Goal: Task Accomplishment & Management: Use online tool/utility

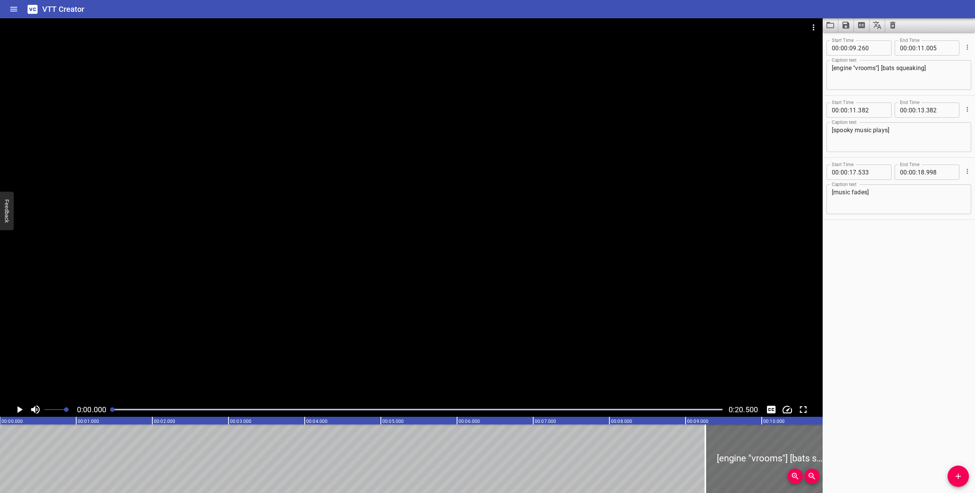
click at [18, 408] on icon "Play/Pause" at bounding box center [20, 409] width 5 height 7
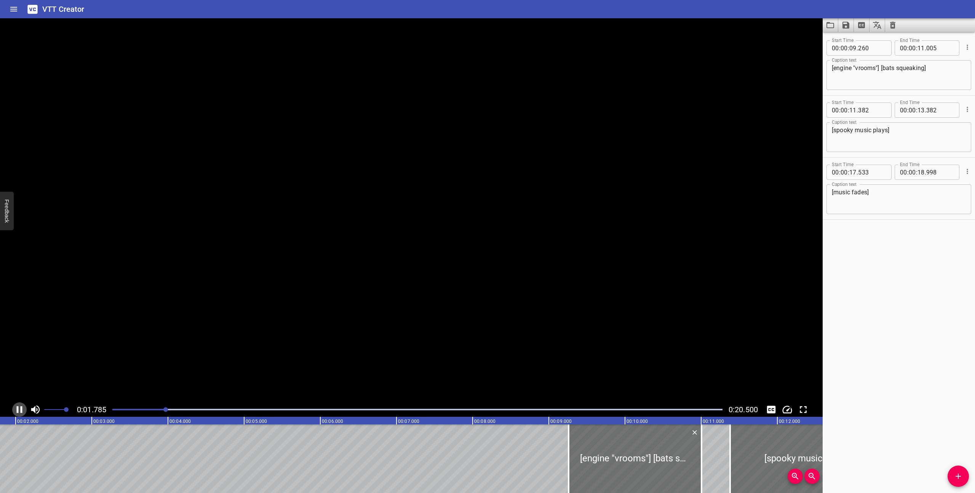
click at [18, 408] on icon "Play/Pause" at bounding box center [20, 409] width 6 height 7
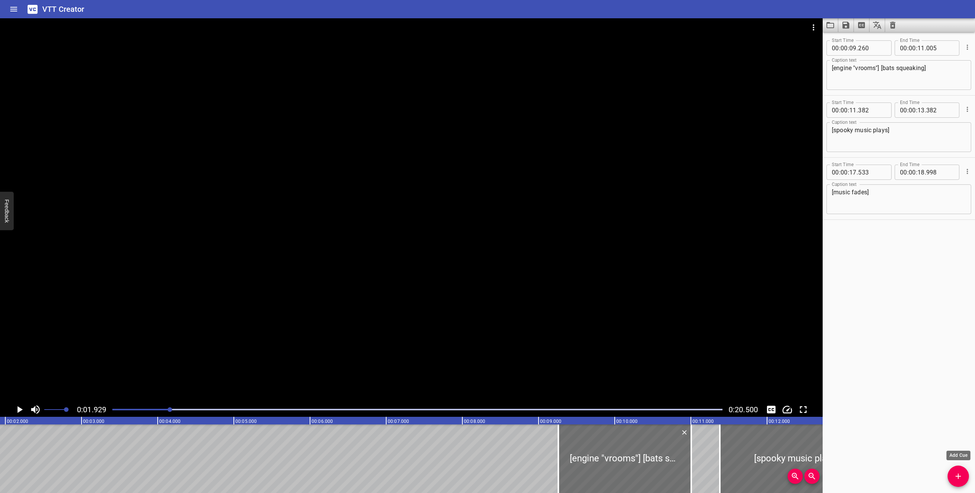
click at [959, 473] on icon "Add Cue" at bounding box center [957, 475] width 9 height 9
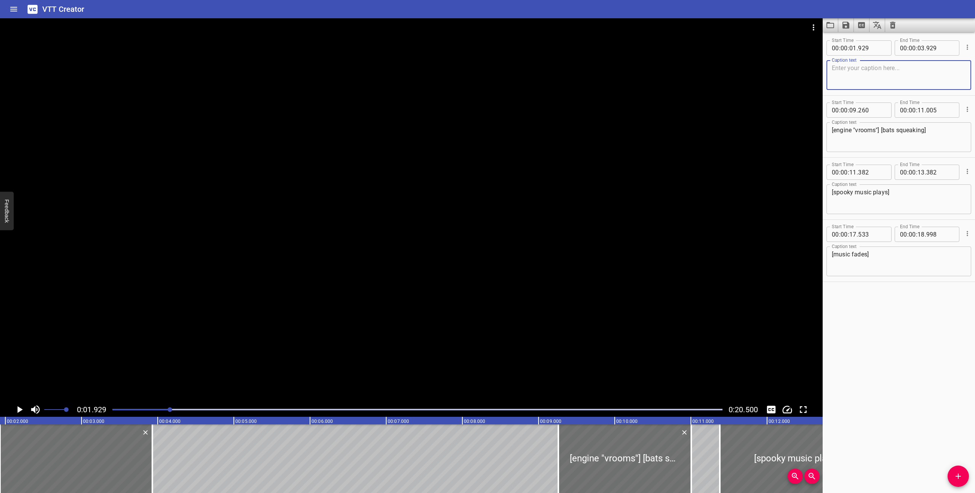
click at [867, 70] on textarea at bounding box center [899, 75] width 134 height 22
click at [905, 68] on textarea "Your final score is revealed, surrounded by all four Care Bears." at bounding box center [899, 75] width 134 height 22
type textarea "Your final score is revealed, surrounded by all four Care Bears."
click at [830, 69] on div "Your final score is revealed, surrounded by all four Care Bears. Caption text" at bounding box center [898, 75] width 145 height 30
click at [831, 68] on div "Your final score is revealed, surrounded by all four Care Bears. Caption text" at bounding box center [898, 75] width 145 height 30
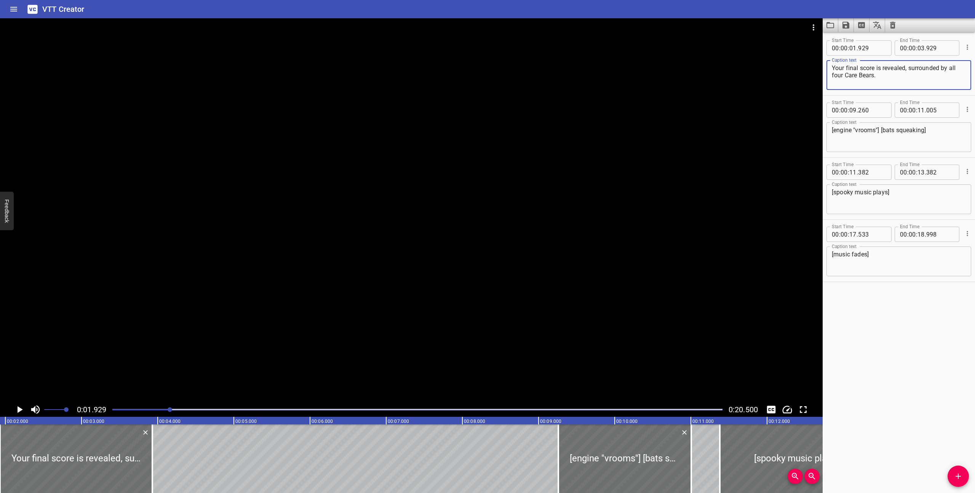
click at [833, 68] on textarea "Your final score is revealed, surrounded by all four Care Bears." at bounding box center [899, 75] width 134 height 22
click at [905, 70] on textarea "Your final score is revealed, surrounded by all four Care Bears." at bounding box center [899, 75] width 134 height 22
click at [831, 68] on div "Your final score is revealed, surrounded by all four Care Bears. Caption text" at bounding box center [898, 75] width 145 height 30
click at [112, 410] on div at bounding box center [417, 409] width 619 height 11
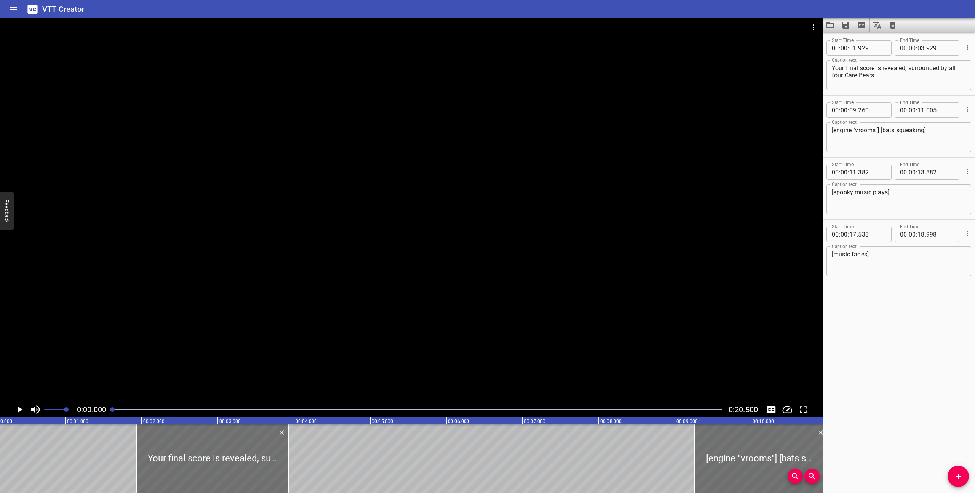
scroll to position [0, 0]
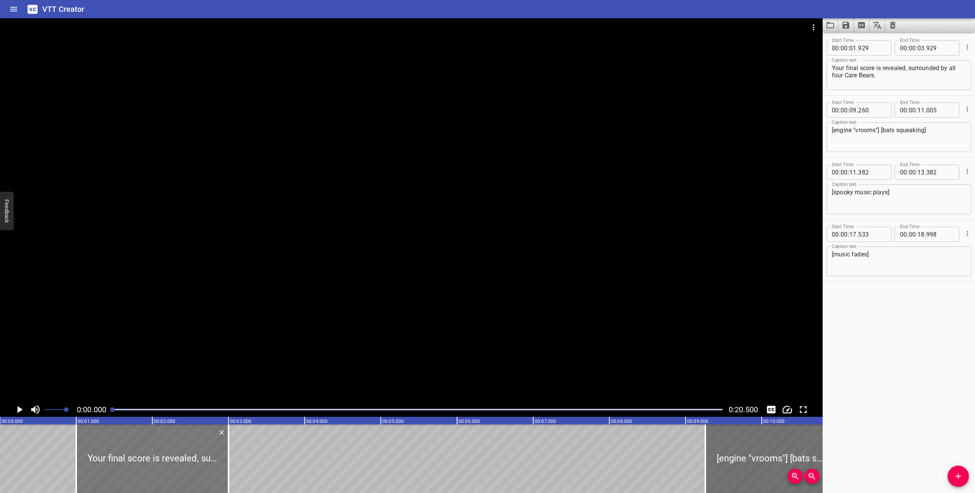
drag, startPoint x: 264, startPoint y: 449, endPoint x: 193, endPoint y: 450, distance: 70.8
click at [193, 450] on div at bounding box center [152, 458] width 152 height 69
type input "00"
type input "999"
type input "02"
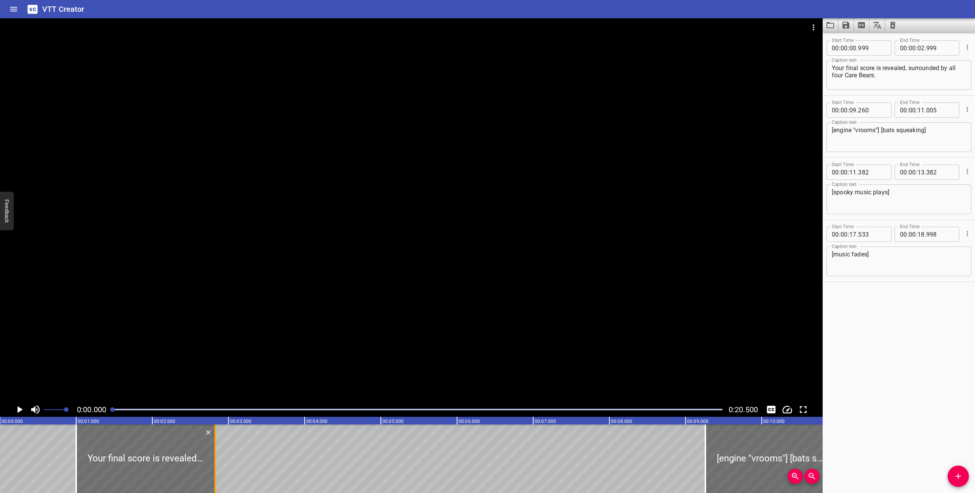
drag, startPoint x: 229, startPoint y: 476, endPoint x: 216, endPoint y: 476, distance: 13.3
click at [216, 476] on div at bounding box center [215, 458] width 8 height 69
type input "824"
click at [19, 407] on icon "Play/Pause" at bounding box center [20, 409] width 5 height 7
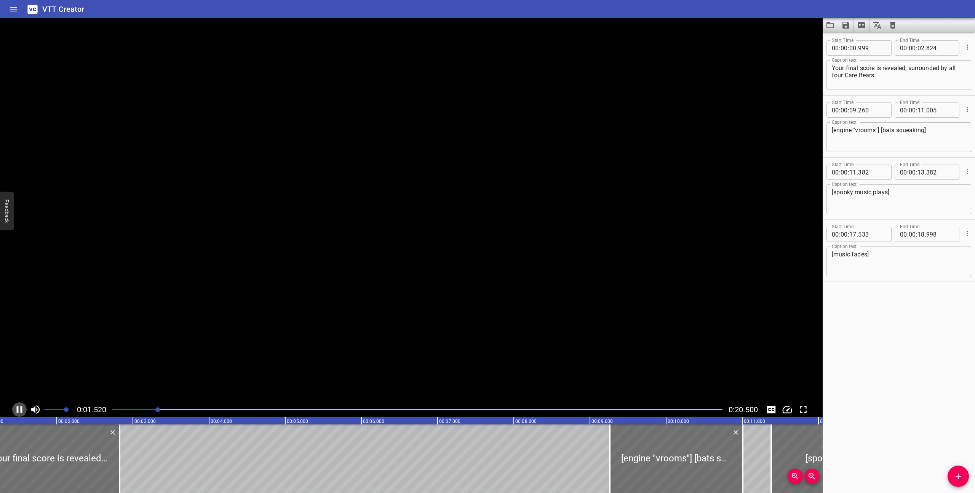
click at [19, 407] on icon "Play/Pause" at bounding box center [19, 409] width 11 height 11
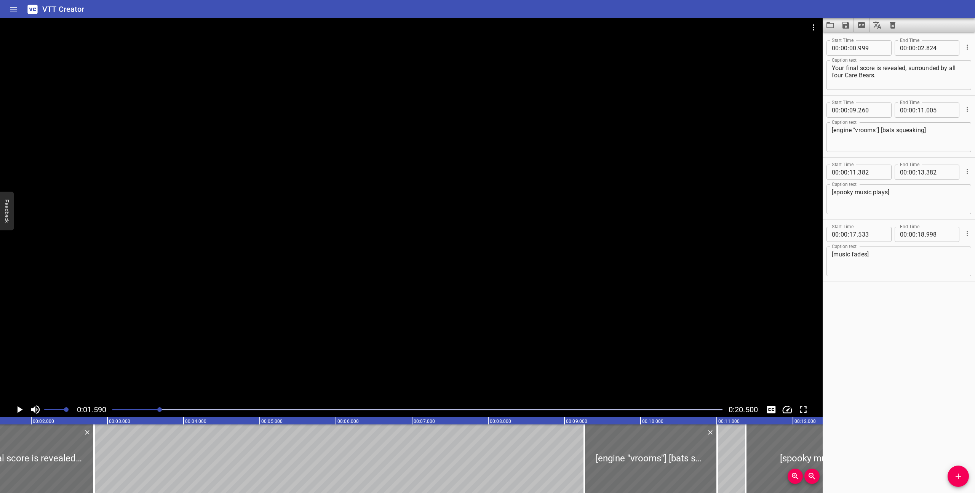
click at [112, 410] on div at bounding box center [417, 409] width 619 height 11
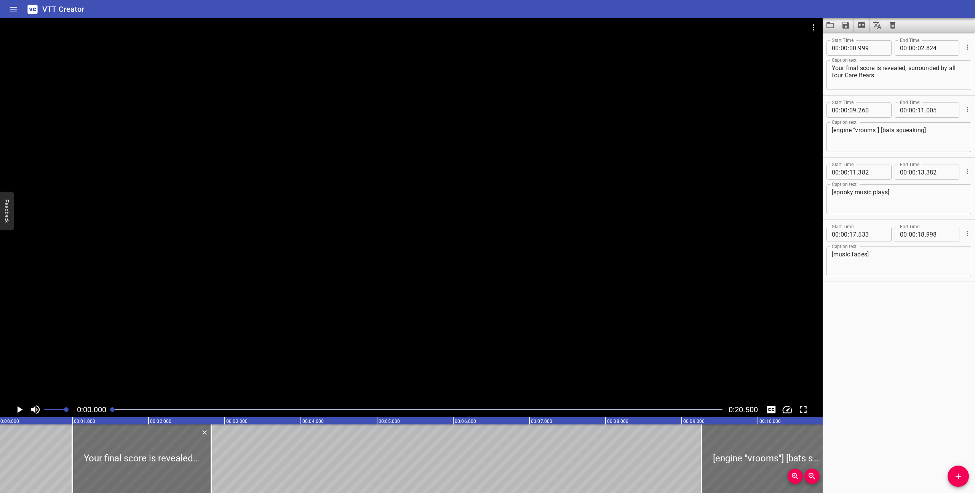
scroll to position [0, 0]
click at [21, 407] on icon "Play/Pause" at bounding box center [19, 409] width 11 height 11
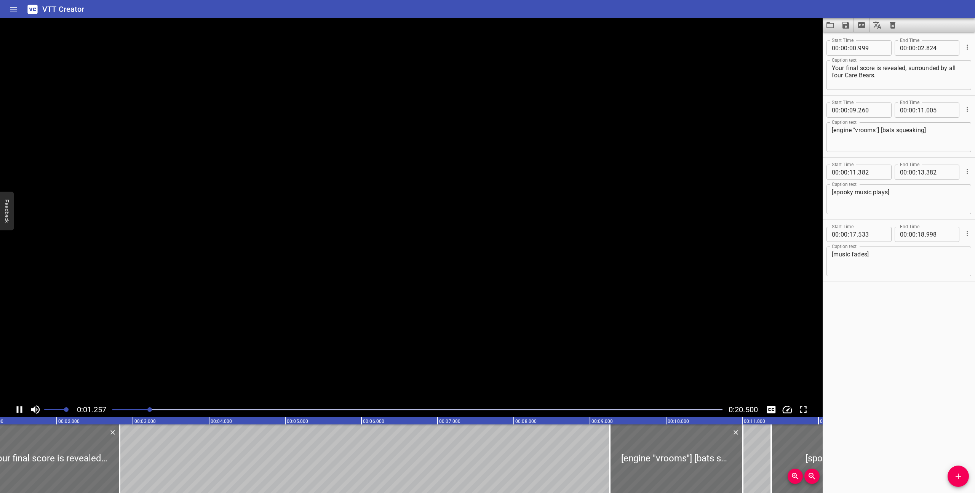
click at [21, 407] on icon "Play/Pause" at bounding box center [20, 409] width 6 height 7
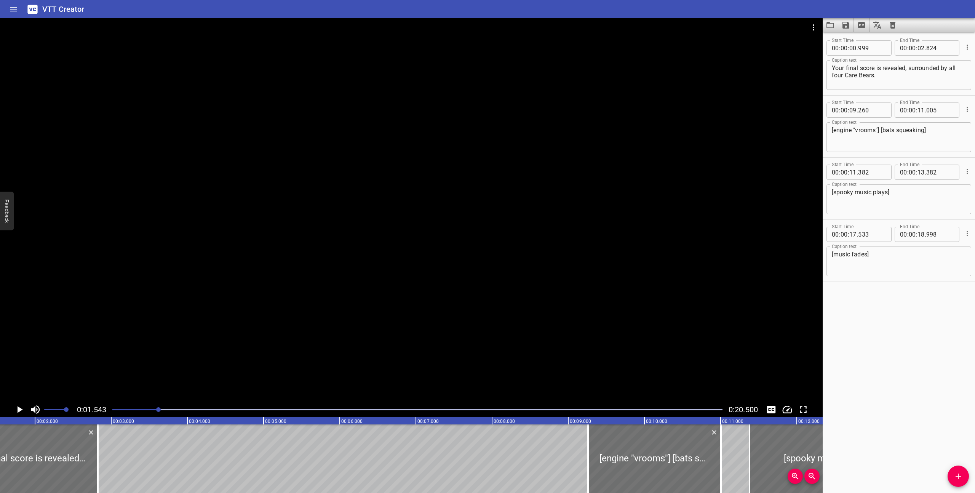
scroll to position [0, 118]
click at [905, 70] on textarea "Your final score is revealed, surrounded by all four Care Bears." at bounding box center [899, 75] width 134 height 22
drag, startPoint x: 953, startPoint y: 68, endPoint x: 938, endPoint y: 69, distance: 15.2
click at [938, 69] on textarea "Your final score is revealed within one giant rainbow stone, surrounded by all …" at bounding box center [899, 75] width 134 height 22
click at [938, 83] on textarea "Your final score is revealed within one giant rainbow stone, surrounded by all …" at bounding box center [899, 75] width 134 height 22
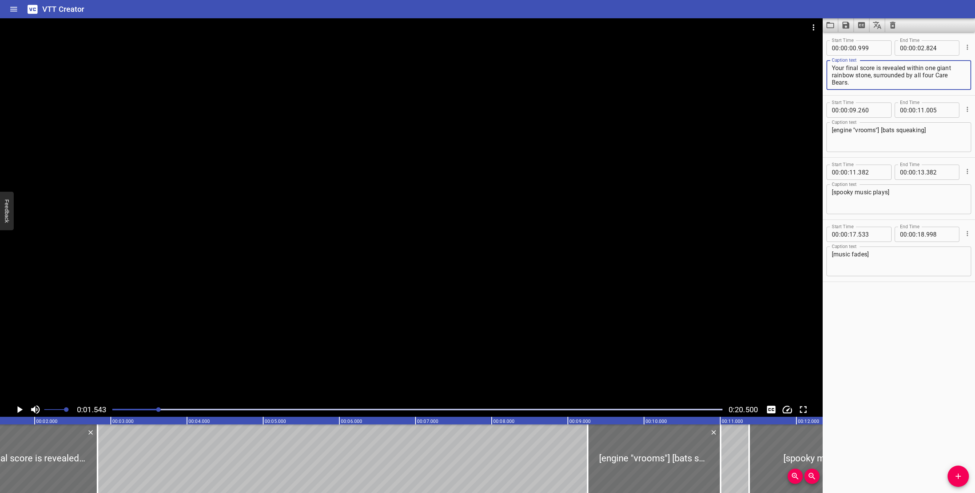
drag, startPoint x: 951, startPoint y: 67, endPoint x: 911, endPoint y: 68, distance: 40.0
click at [911, 68] on textarea "Your final score is revealed within one giant rainbow stone, surrounded by all …" at bounding box center [899, 75] width 134 height 22
drag, startPoint x: 936, startPoint y: 68, endPoint x: 908, endPoint y: 68, distance: 27.4
click at [908, 68] on textarea "Your final score is revealed within one giant rainbow stone, surrounded by all …" at bounding box center [899, 75] width 134 height 22
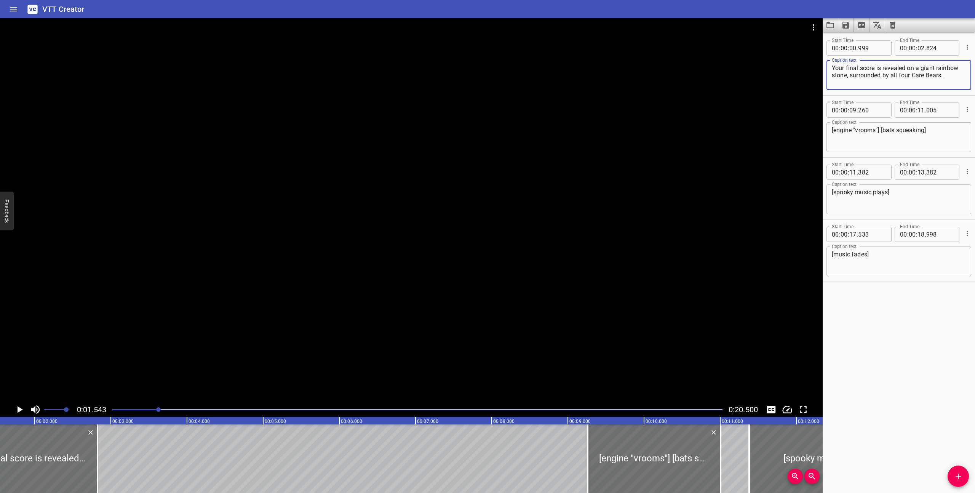
click at [848, 75] on textarea "Your final score is revealed on a giant rainbow stone, surrounded by all four C…" at bounding box center [899, 75] width 134 height 22
drag, startPoint x: 935, startPoint y: 69, endPoint x: 922, endPoint y: 69, distance: 13.0
click at [922, 69] on textarea "Your final score is revealed on a giant rainbow stone surrounded by all four Ca…" at bounding box center [899, 75] width 134 height 22
click at [957, 75] on textarea "Your final score is revealed on a giant rainbow stone surrounded by all four Ca…" at bounding box center [899, 75] width 134 height 22
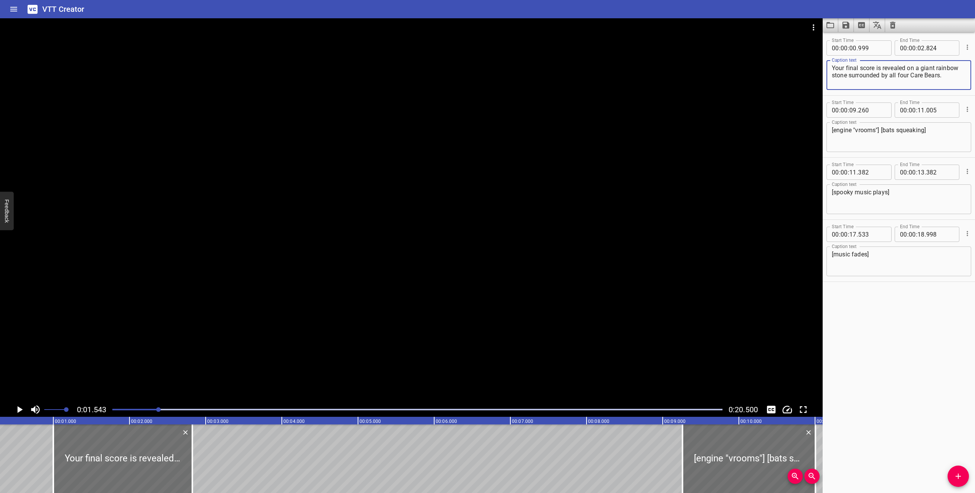
scroll to position [0, 0]
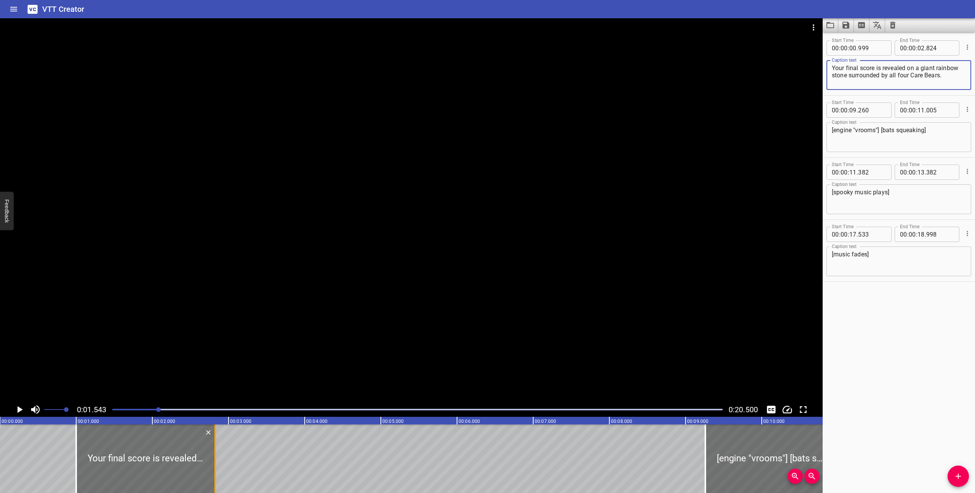
type textarea "Your final score is revealed on a giant rainbow stone surrounded by all four Ca…"
click at [215, 468] on div at bounding box center [215, 458] width 2 height 69
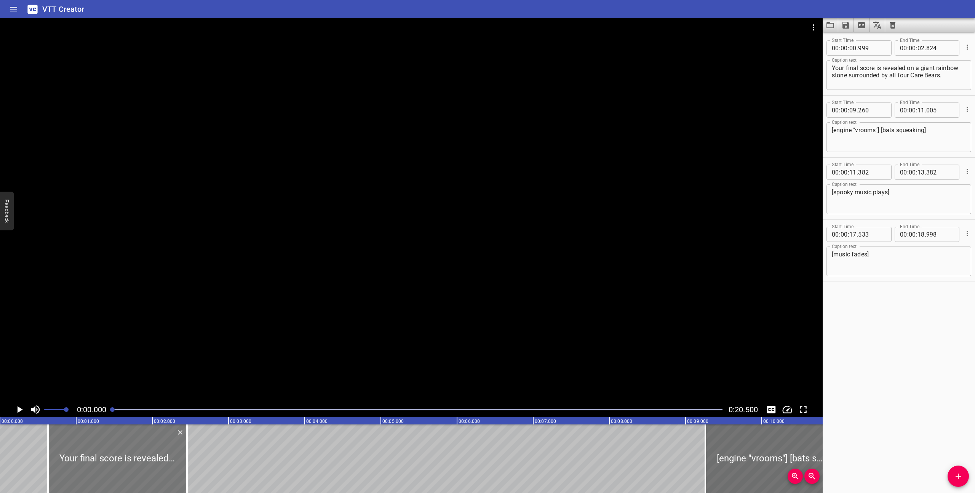
drag, startPoint x: 97, startPoint y: 458, endPoint x: 69, endPoint y: 456, distance: 28.6
click at [69, 456] on div at bounding box center [117, 458] width 139 height 69
type input "624"
type input "449"
click at [20, 408] on icon "Play/Pause" at bounding box center [20, 409] width 5 height 7
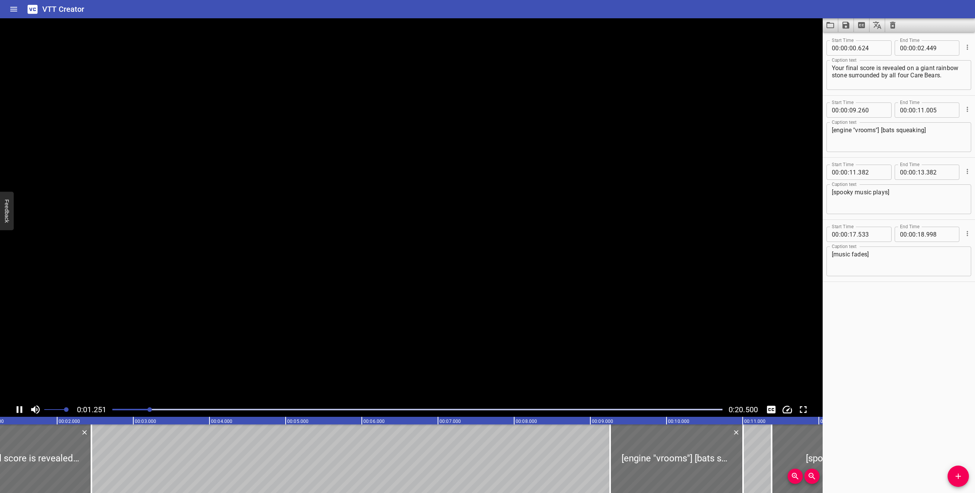
click at [20, 408] on icon "Play/Pause" at bounding box center [20, 409] width 6 height 7
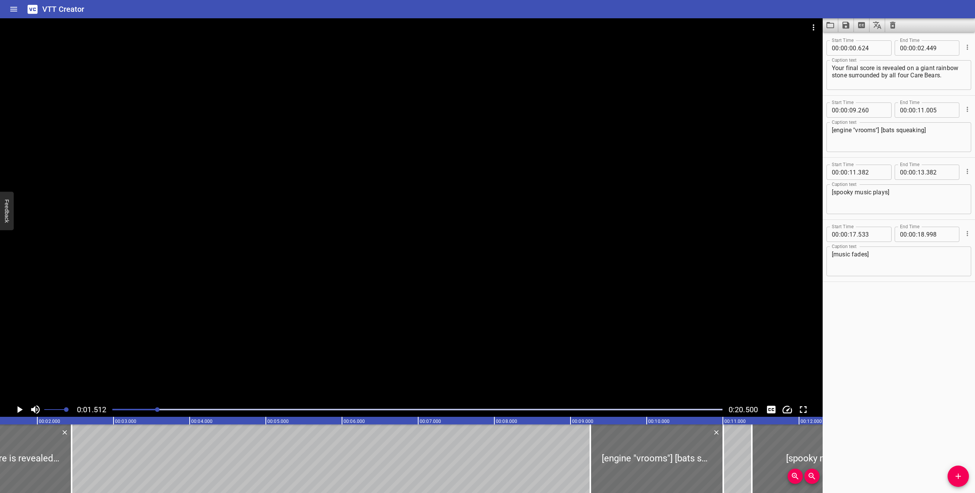
click at [892, 70] on textarea "Your final score is revealed on a giant rainbow stone surrounded by all four Ca…" at bounding box center [899, 75] width 134 height 22
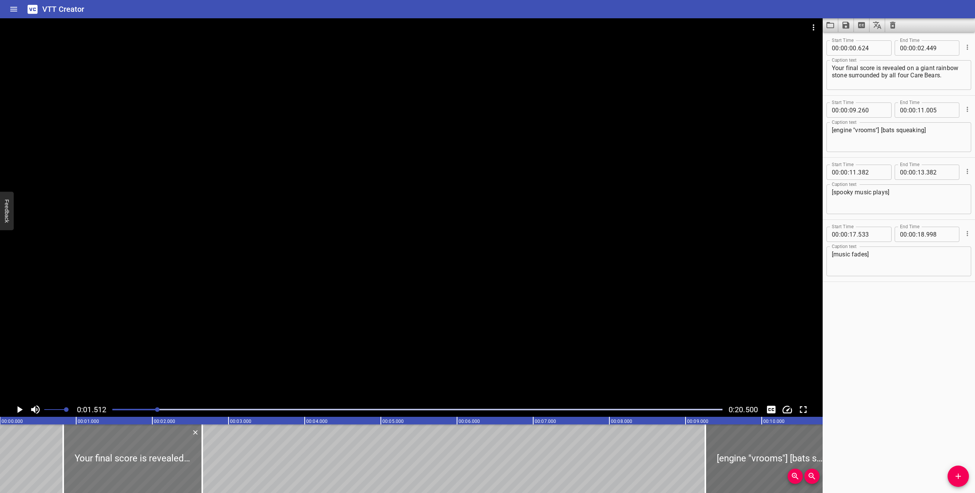
drag, startPoint x: 107, startPoint y: 468, endPoint x: 123, endPoint y: 468, distance: 15.6
click at [123, 468] on div at bounding box center [132, 458] width 139 height 69
type input "829"
type input "654"
drag, startPoint x: 123, startPoint y: 468, endPoint x: 99, endPoint y: 467, distance: 23.2
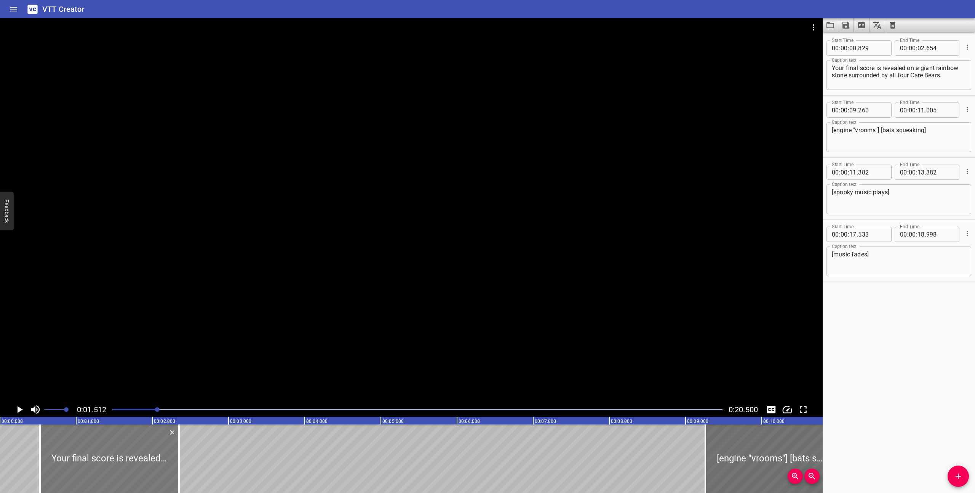
click at [99, 467] on div at bounding box center [109, 458] width 139 height 69
type input "524"
type input "349"
drag, startPoint x: 168, startPoint y: 470, endPoint x: 172, endPoint y: 470, distance: 4.6
click at [172, 470] on div at bounding box center [114, 458] width 139 height 69
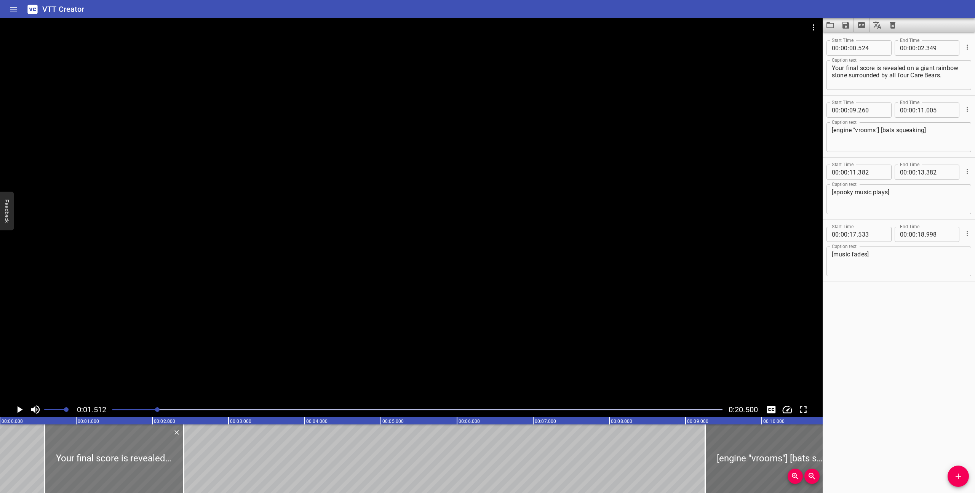
type input "584"
type input "409"
click at [112, 409] on div at bounding box center [417, 409] width 619 height 11
click at [19, 407] on icon "Play/Pause" at bounding box center [20, 409] width 5 height 7
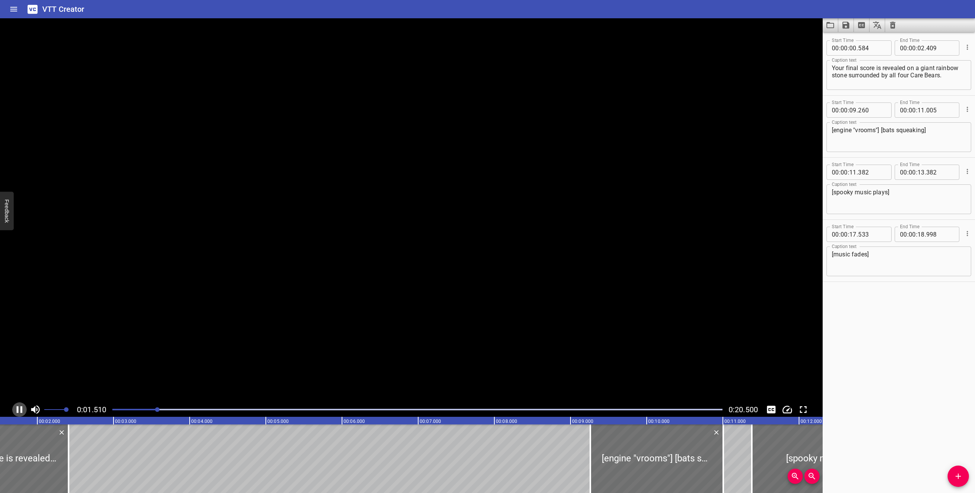
click at [19, 407] on icon "Play/Pause" at bounding box center [19, 409] width 11 height 11
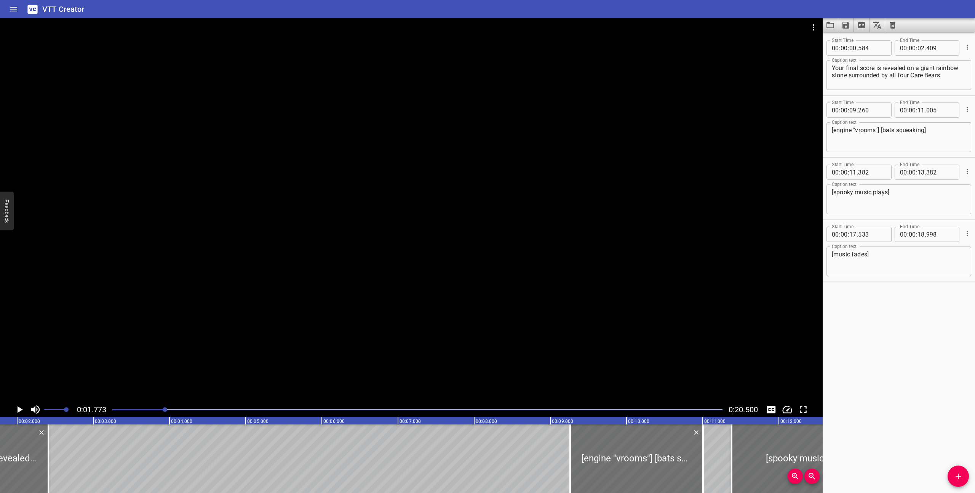
click at [881, 72] on textarea "Your final score is revealed on a giant rainbow stone surrounded by all four Ca…" at bounding box center [899, 75] width 134 height 22
paste textarea "A big, sparkling rainbow stone appears surrounded by all four Care Bears. Your …"
drag, startPoint x: 874, startPoint y: 69, endPoint x: 849, endPoint y: 69, distance: 24.8
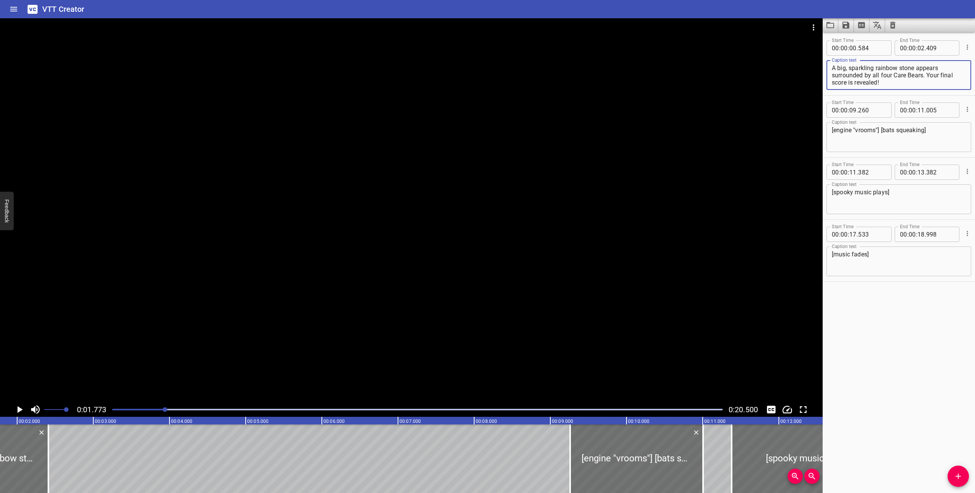
click at [849, 69] on textarea "A big, sparkling rainbow stone appears surrounded by all four Care Bears. Your …" at bounding box center [899, 75] width 134 height 22
drag, startPoint x: 872, startPoint y: 69, endPoint x: 851, endPoint y: 68, distance: 21.3
click at [851, 68] on textarea "A big, magical rainbow stone appears surrounded by all four Care Bears. Your fi…" at bounding box center [899, 75] width 134 height 22
type textarea "A big, sparkly rainbow stone appears surrounded by all four Care Bears. Your fi…"
click at [901, 81] on textarea "A big, sparkly rainbow stone appears surrounded by all four Care Bears. Your fi…" at bounding box center [899, 75] width 134 height 22
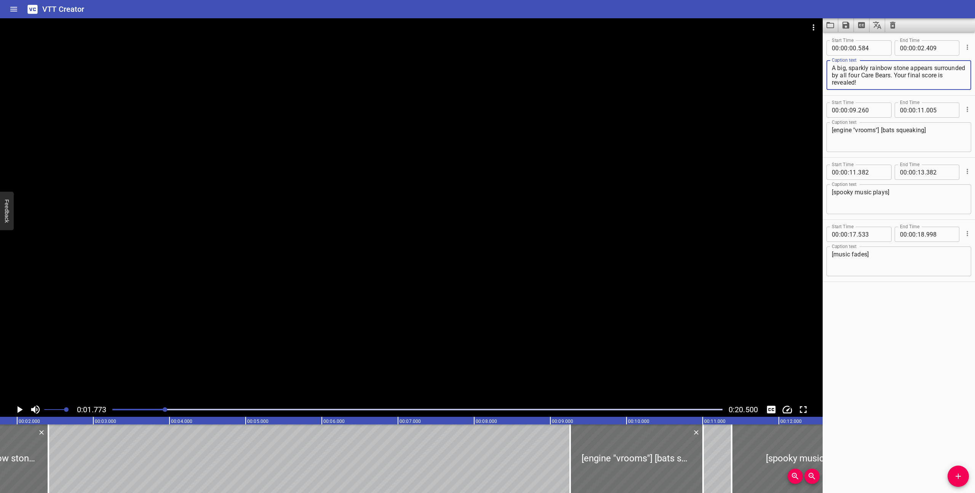
scroll to position [0, 0]
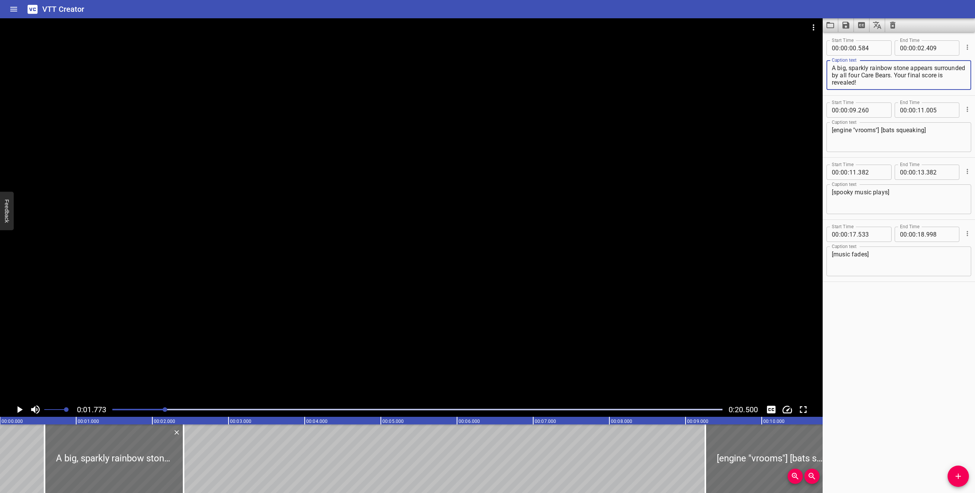
click at [19, 407] on icon "Play/Pause" at bounding box center [20, 409] width 5 height 7
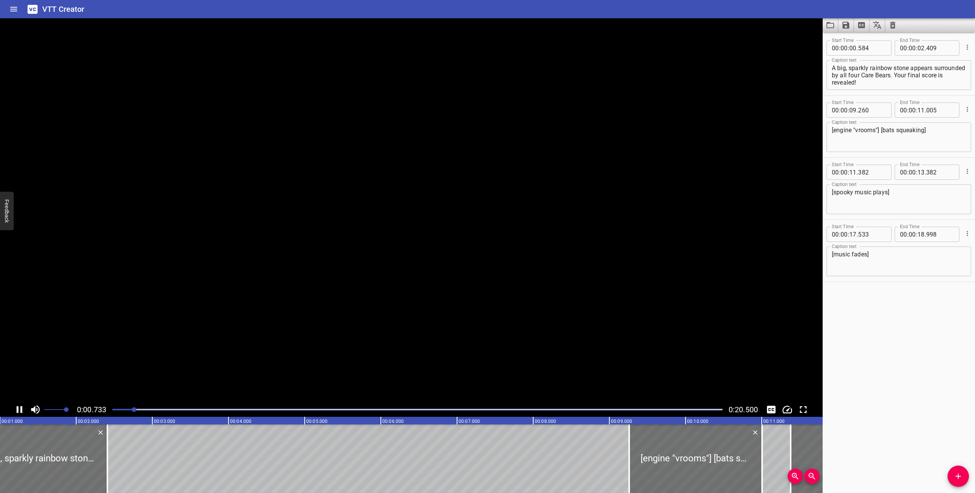
click at [19, 407] on icon "Play/Pause" at bounding box center [19, 409] width 11 height 11
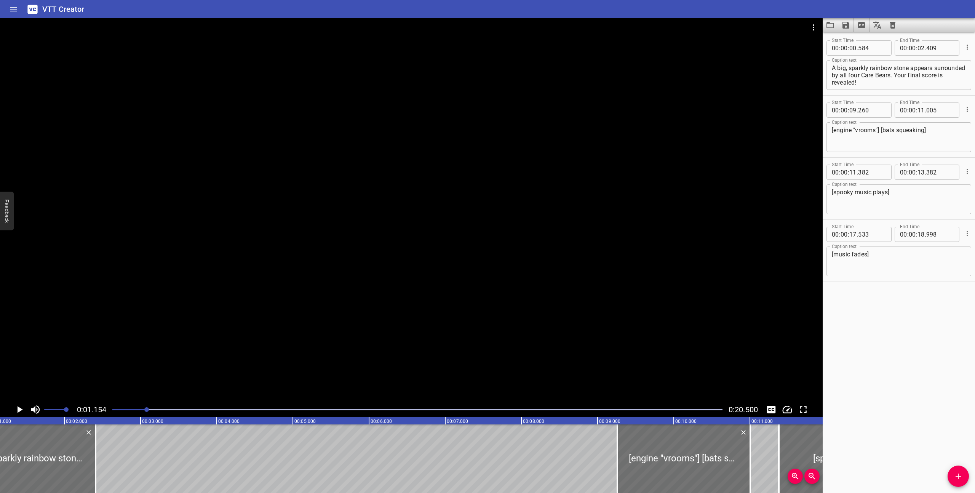
click at [17, 408] on icon "Play/Pause" at bounding box center [19, 409] width 11 height 11
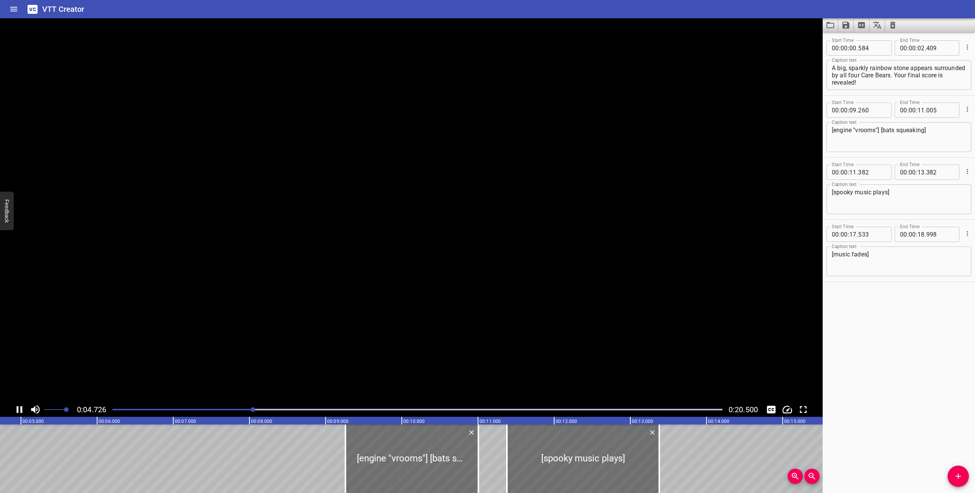
click at [17, 408] on icon "Play/Pause" at bounding box center [20, 409] width 6 height 7
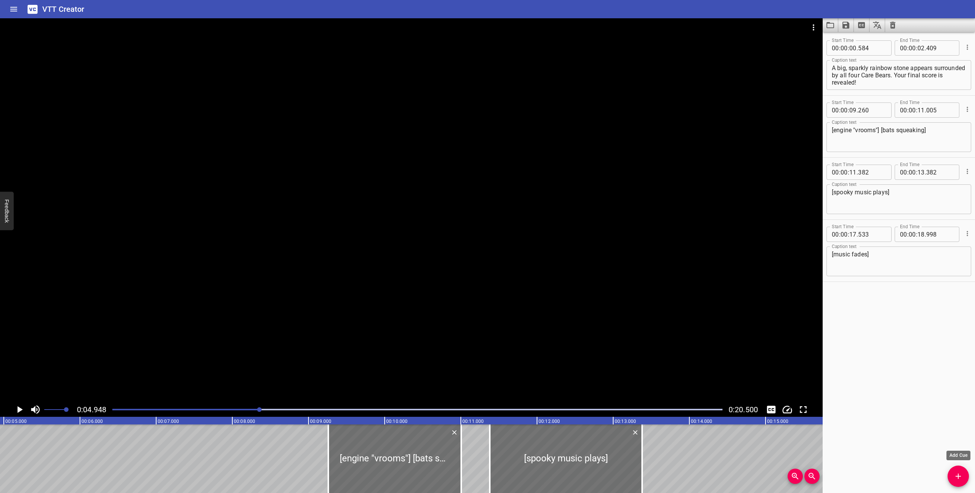
click at [953, 470] on button "Add Cue" at bounding box center [957, 475] width 21 height 21
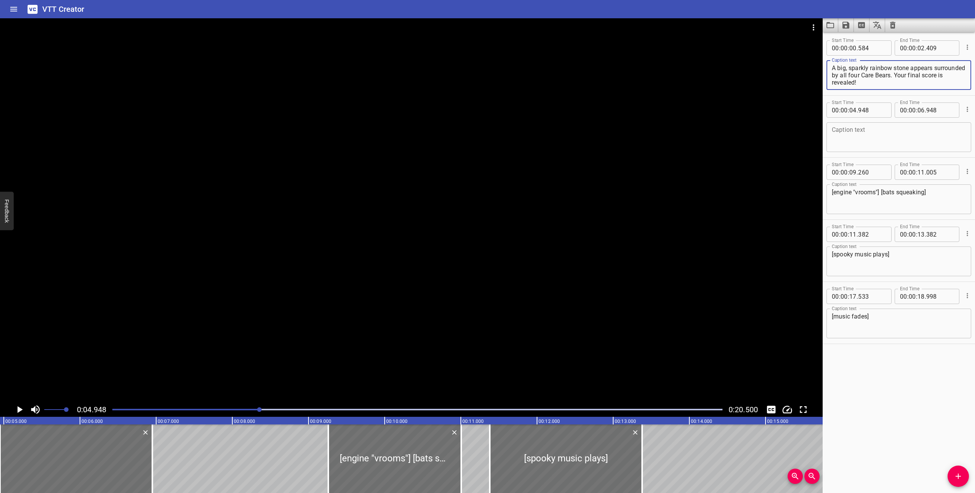
click at [875, 73] on textarea "A big, sparkly rainbow stone appears surrounded by all four Care Bears. Your fi…" at bounding box center [899, 75] width 134 height 22
click at [865, 130] on textarea at bounding box center [899, 137] width 134 height 22
paste textarea "A big, sparkly rainbow stone appears surrounded by all four Care Bears. Your fi…"
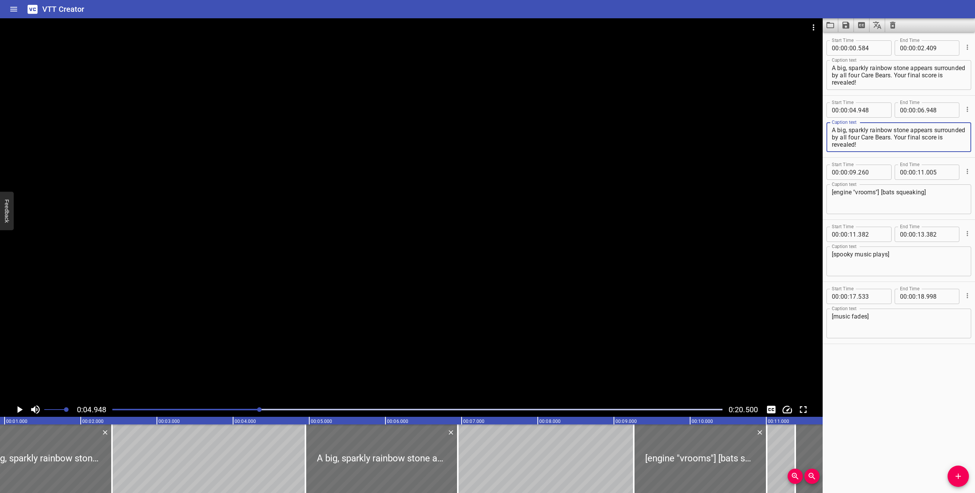
scroll to position [0, 0]
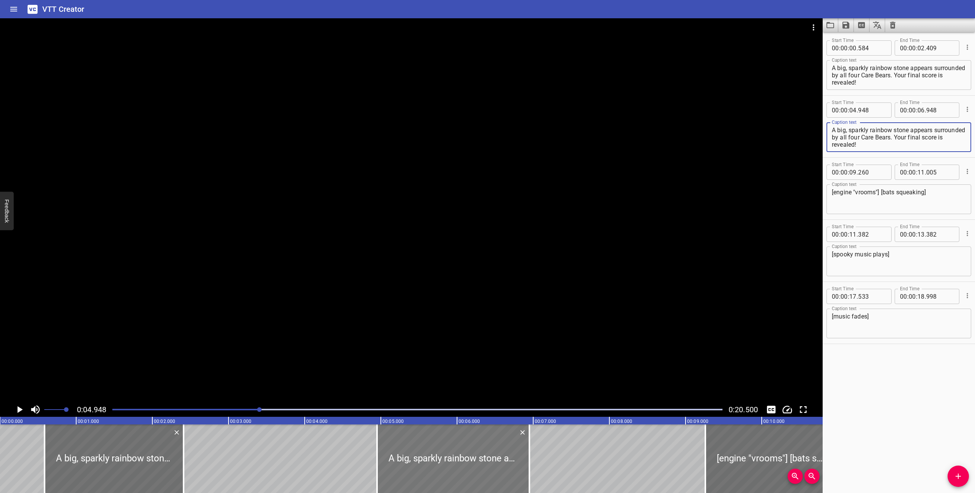
type textarea "A big, sparkly rainbow stone appears surrounded by all four Care Bears. Your fi…"
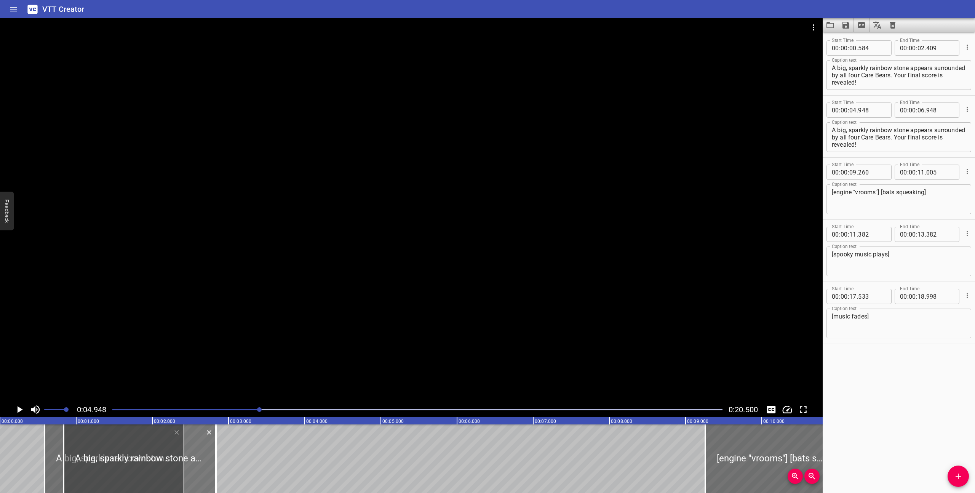
drag, startPoint x: 437, startPoint y: 474, endPoint x: 123, endPoint y: 492, distance: 314.6
click at [123, 492] on div at bounding box center [140, 458] width 152 height 69
type input "00"
type input "823"
type input "02"
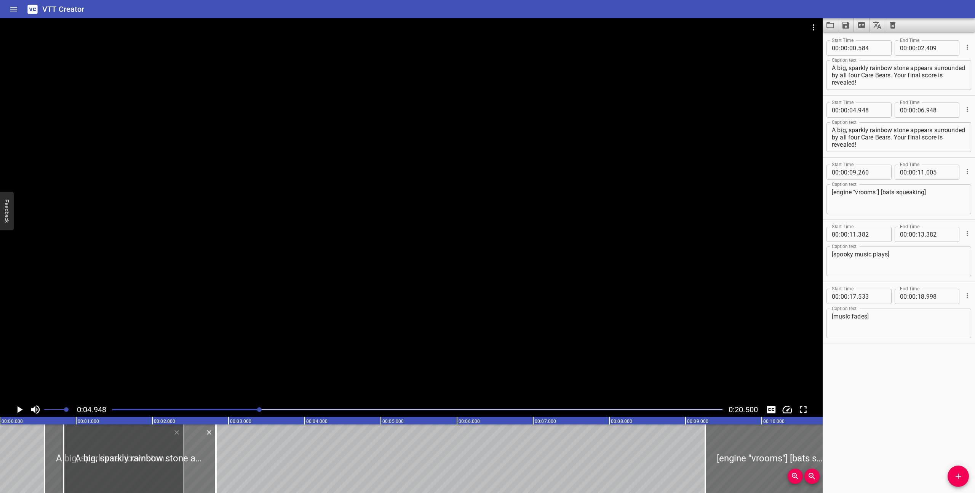
type input "823"
drag, startPoint x: 133, startPoint y: 478, endPoint x: 115, endPoint y: 477, distance: 17.5
click at [115, 477] on div at bounding box center [121, 458] width 152 height 69
type input "593"
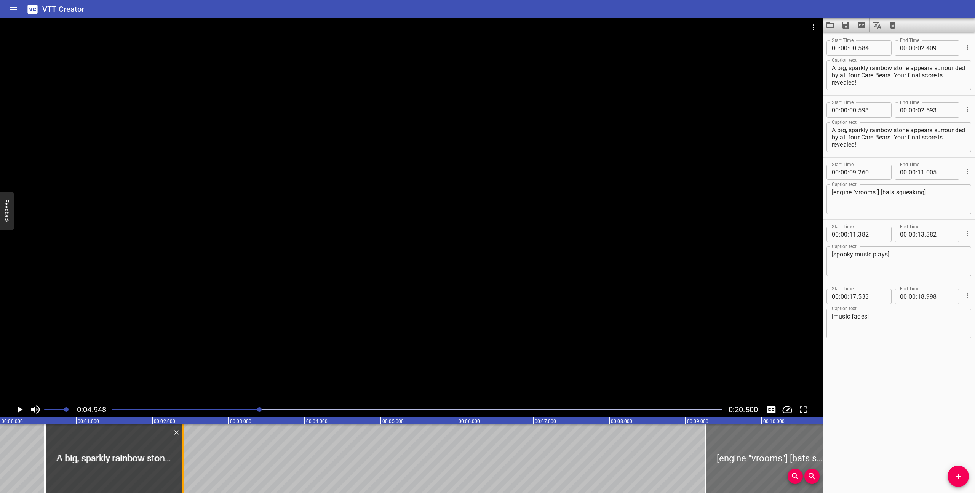
drag, startPoint x: 201, startPoint y: 474, endPoint x: 186, endPoint y: 473, distance: 14.5
click at [186, 473] on div at bounding box center [183, 458] width 8 height 69
type input "403"
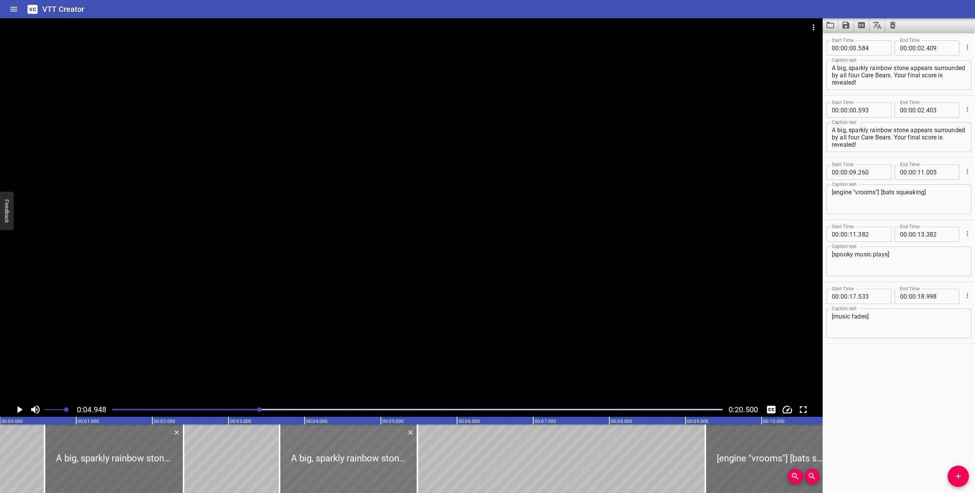
drag, startPoint x: 147, startPoint y: 477, endPoint x: 397, endPoint y: 477, distance: 250.9
click at [397, 477] on div at bounding box center [348, 458] width 138 height 69
type input "03"
type input "888"
type input "05"
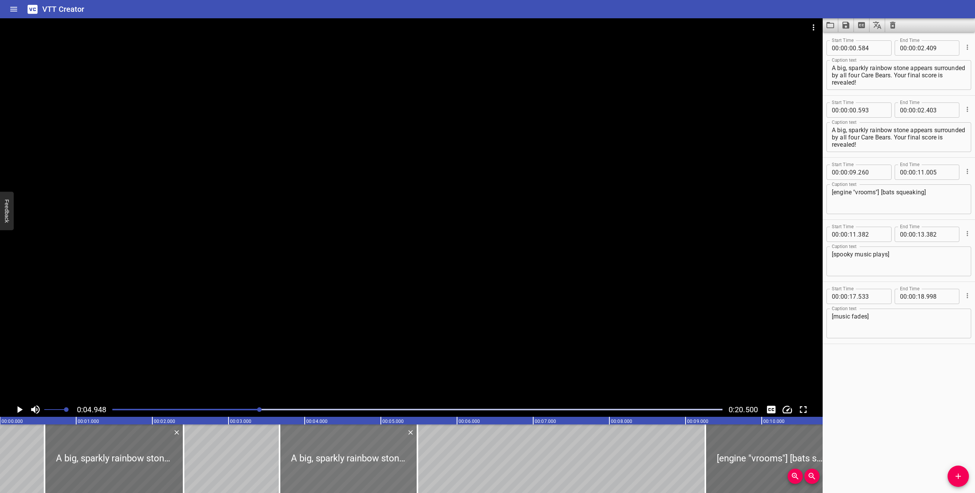
type input "698"
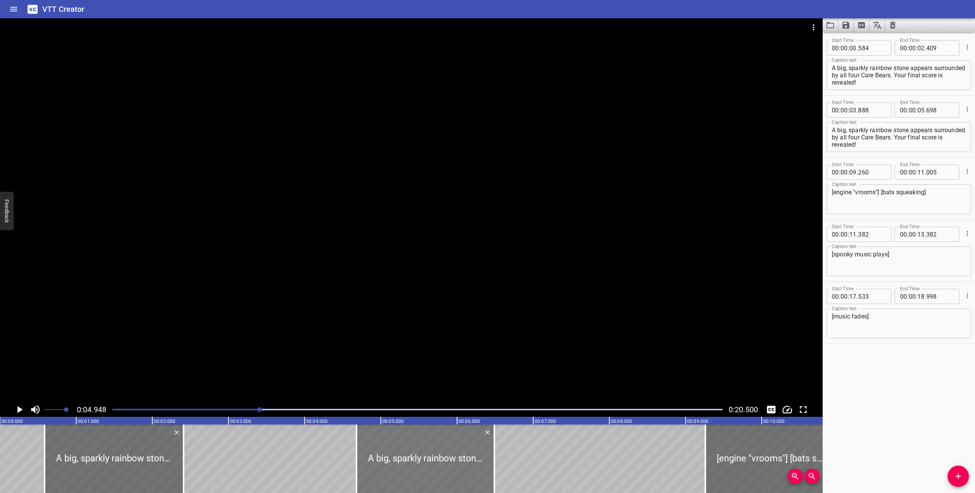
drag, startPoint x: 366, startPoint y: 480, endPoint x: 426, endPoint y: 476, distance: 60.3
click at [426, 476] on div at bounding box center [425, 458] width 138 height 69
type input "04"
type input "678"
type input "06"
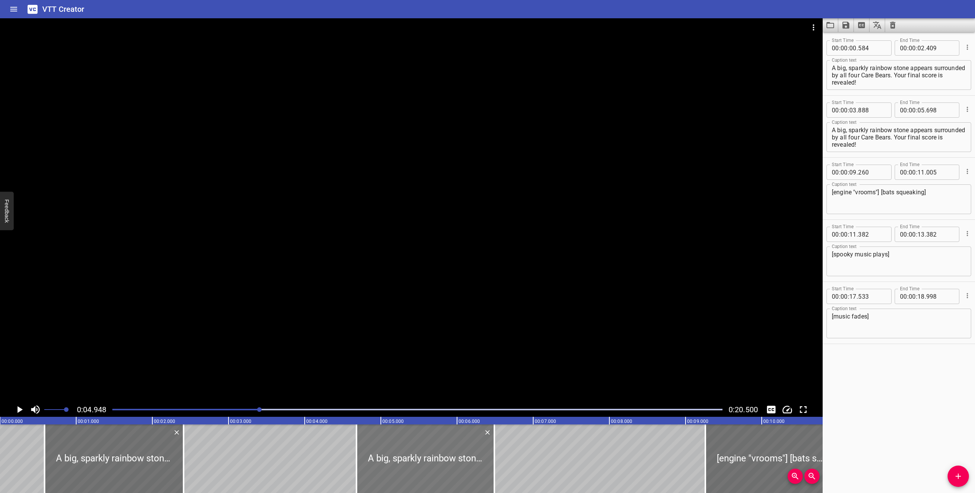
type input "488"
click at [16, 408] on icon "Play/Pause" at bounding box center [19, 409] width 11 height 11
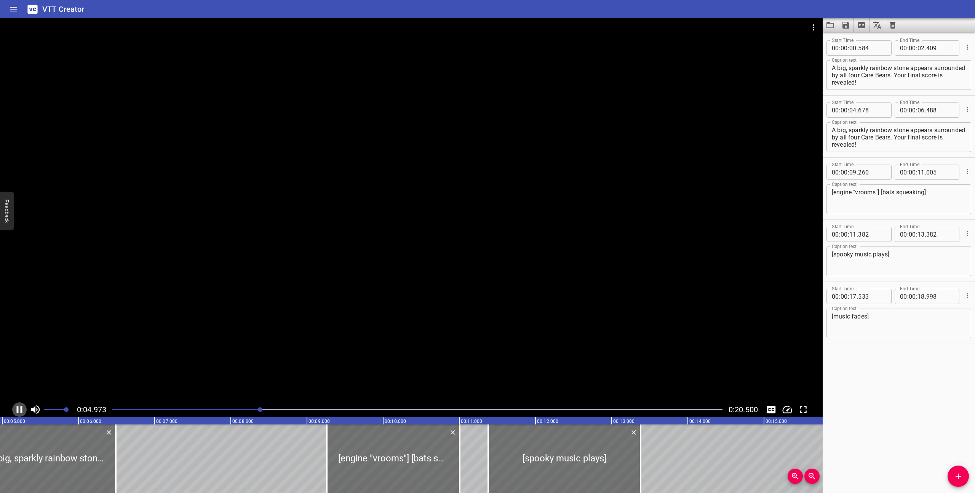
click at [16, 408] on icon "Play/Pause" at bounding box center [19, 409] width 11 height 11
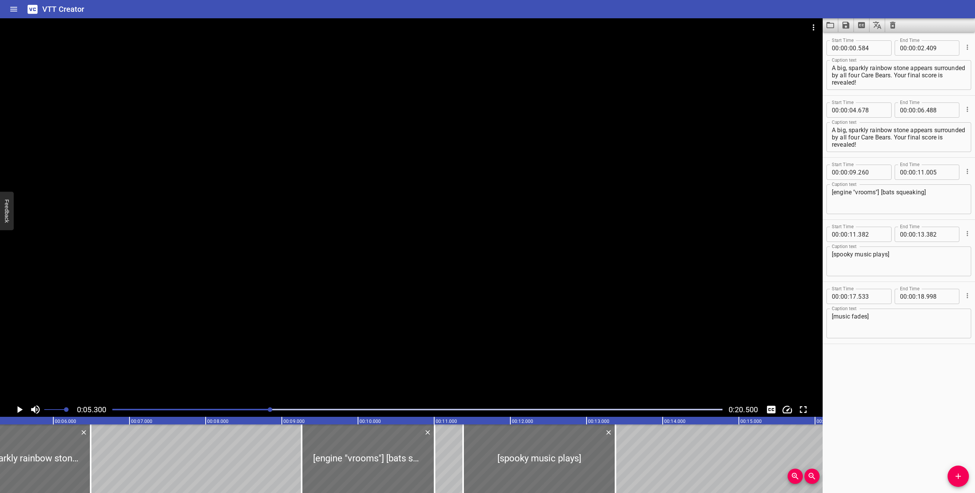
click at [837, 72] on textarea "A big, sparkly rainbow stone appears surrounded by all four Care Bears. Your fi…" at bounding box center [899, 75] width 134 height 22
click at [923, 77] on textarea "A big, sparkly rainbow stone appears surrounded by all four Care Bears. Your fi…" at bounding box center [899, 75] width 134 height 22
click at [939, 67] on textarea "A big, sparkly rainbow stone appears surrounded by all four Care Bears. Your fi…" at bounding box center [899, 75] width 134 height 22
click at [923, 77] on textarea "A big, sparkly rainbow stone appears surrounded by all four Care Bears. Your fi…" at bounding box center [899, 75] width 134 height 22
click at [832, 68] on textarea "A big, sparkly rainbow stone appears surrounded by all four Care Bears. Your fi…" at bounding box center [899, 75] width 134 height 22
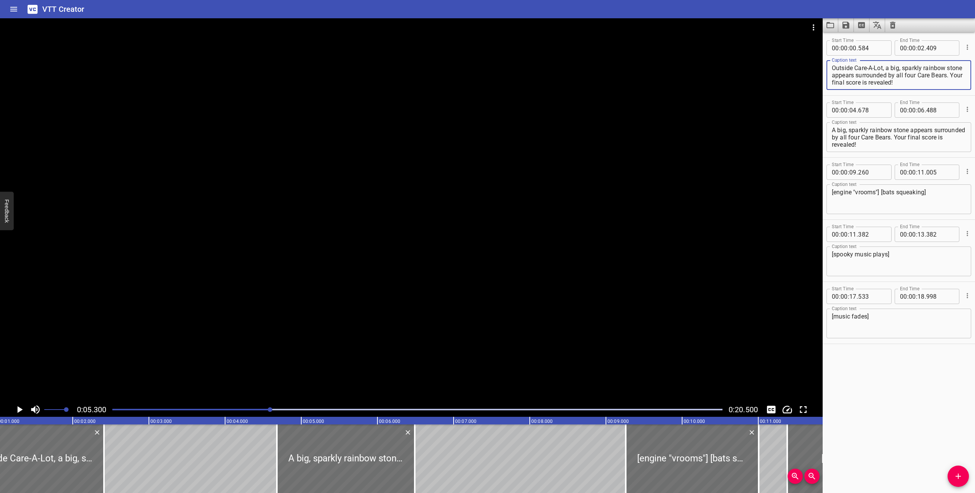
scroll to position [0, 0]
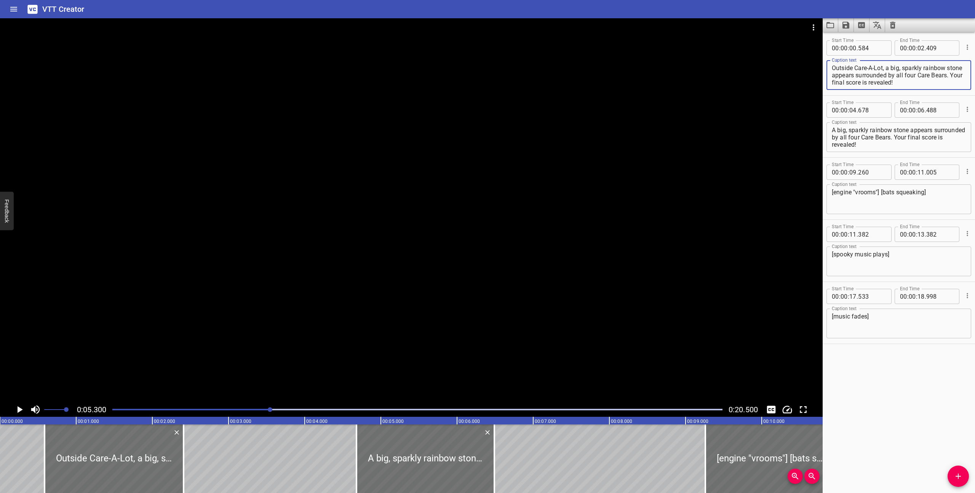
click at [110, 410] on div at bounding box center [417, 409] width 619 height 11
click at [20, 411] on icon "Play/Pause" at bounding box center [19, 409] width 11 height 11
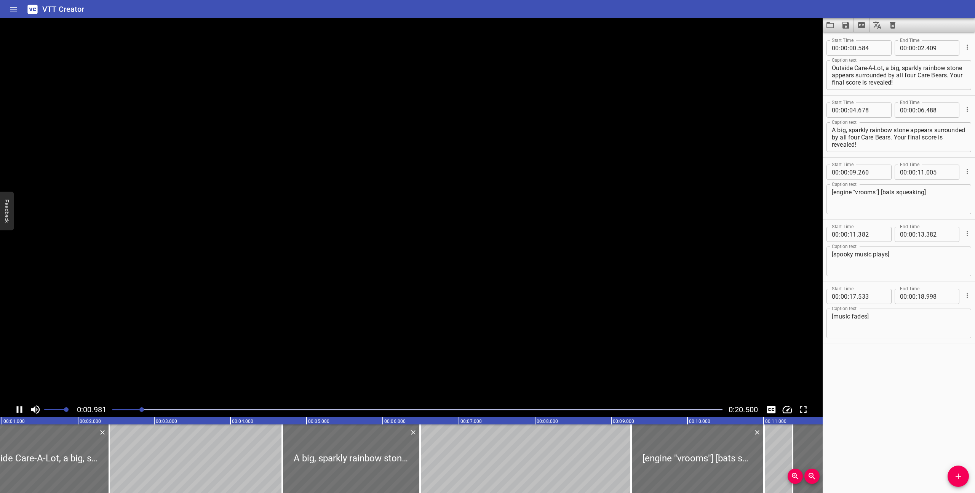
click at [20, 411] on icon "Play/Pause" at bounding box center [20, 409] width 6 height 7
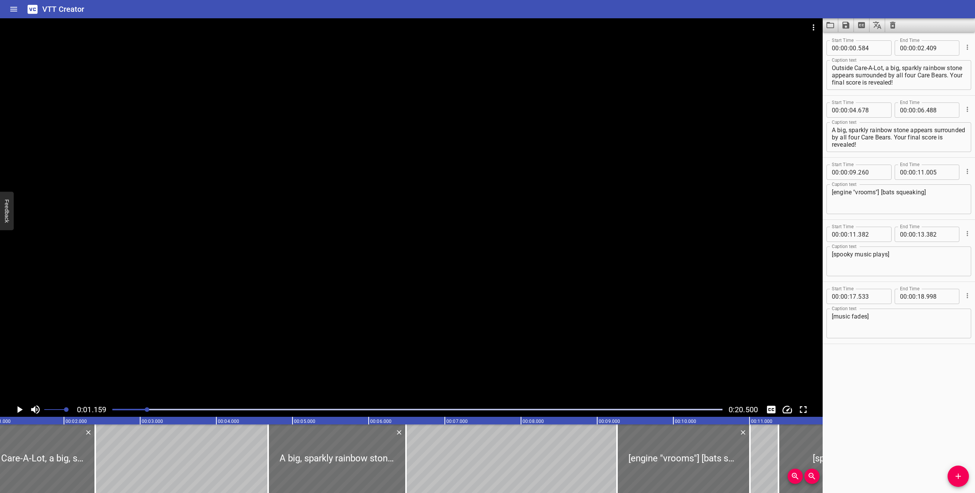
click at [909, 68] on textarea "Outside Care-A-Lot, a big, sparkly rainbow stone appears surrounded by all four…" at bounding box center [899, 75] width 134 height 22
drag, startPoint x: 903, startPoint y: 69, endPoint x: 891, endPoint y: 69, distance: 13.0
click at [891, 69] on textarea "Outside Care-A-Lot, a big, sparkly rainbow stone appears surrounded by all four…" at bounding box center [899, 75] width 134 height 22
type textarea "Outside Care-A-Lot, a sparkly rainbow stone appears surrounded by all four Care…"
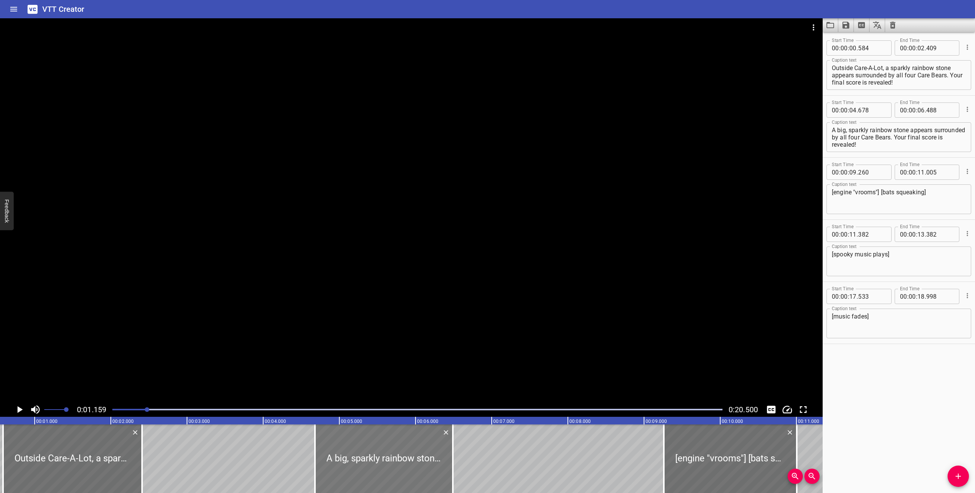
scroll to position [0, 0]
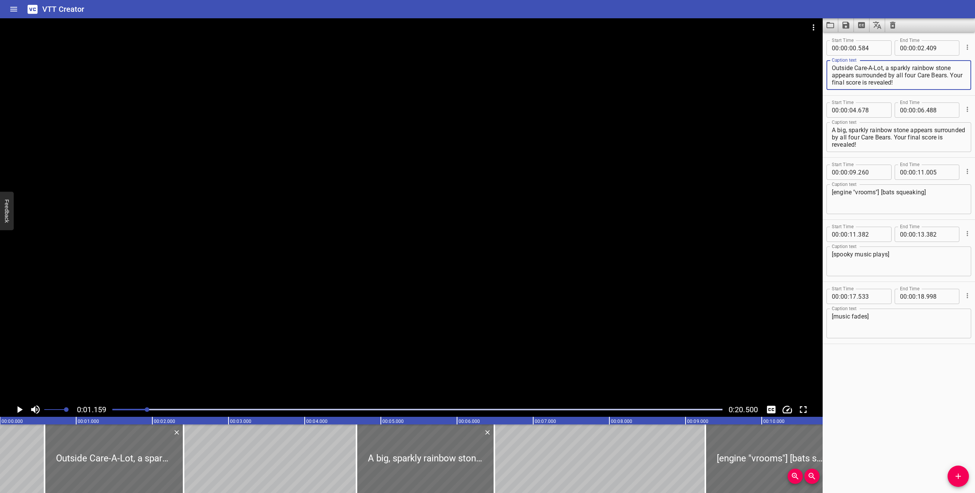
click at [113, 410] on div at bounding box center [417, 409] width 619 height 11
click at [19, 409] on icon "Play/Pause" at bounding box center [20, 409] width 5 height 7
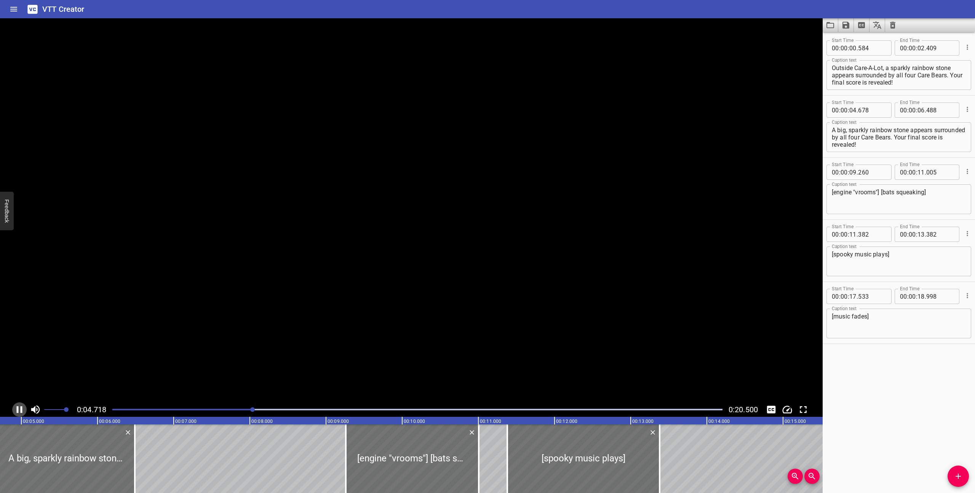
click at [19, 409] on icon "Play/Pause" at bounding box center [19, 409] width 11 height 11
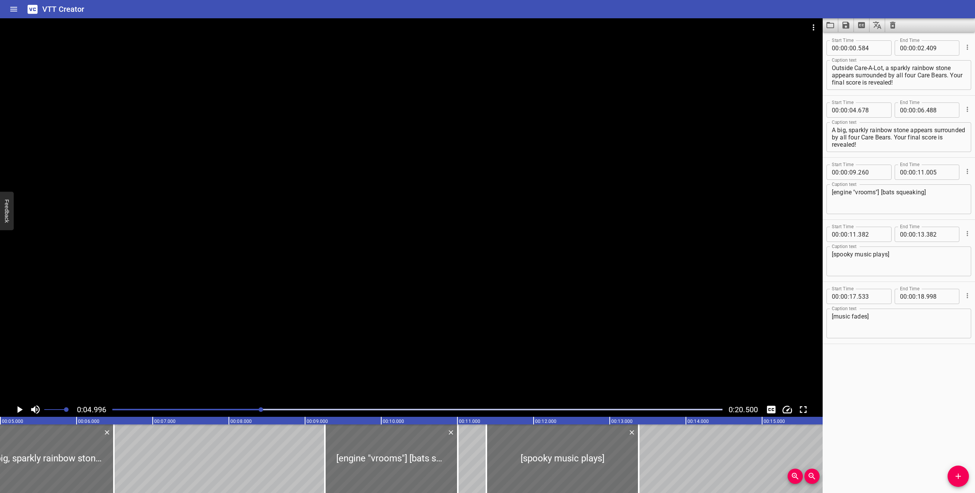
click at [832, 131] on textarea "A big, sparkly rainbow stone appears surrounded by all four Care Bears. Your fi…" at bounding box center [899, 137] width 134 height 22
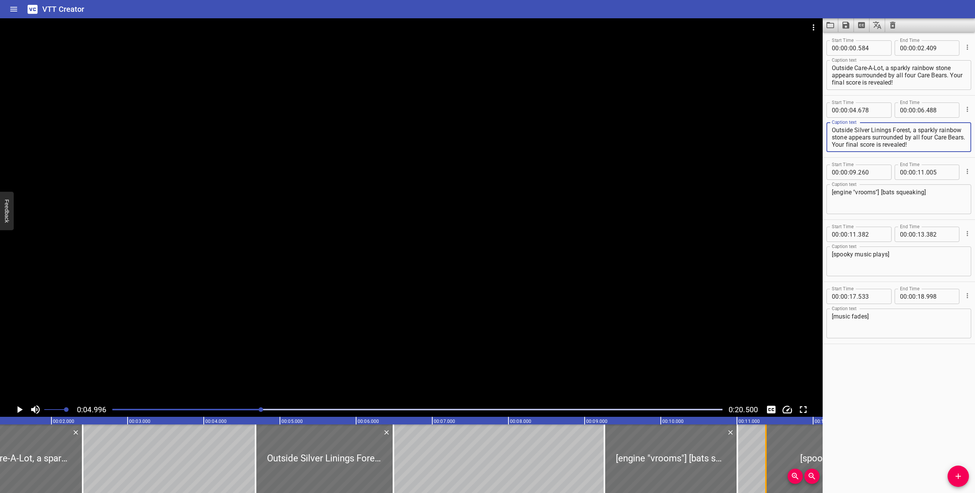
scroll to position [0, 100]
type textarea "Outside Silver Linings Forest, a sparkly rainbow stone appears surrounded by al…"
click at [112, 410] on div at bounding box center [417, 409] width 619 height 11
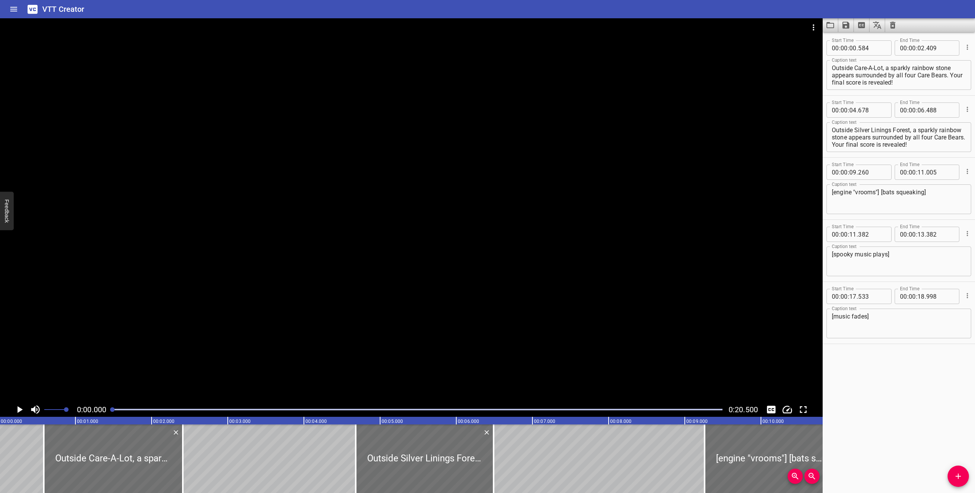
scroll to position [0, 0]
click at [19, 409] on icon "Play/Pause" at bounding box center [20, 409] width 5 height 7
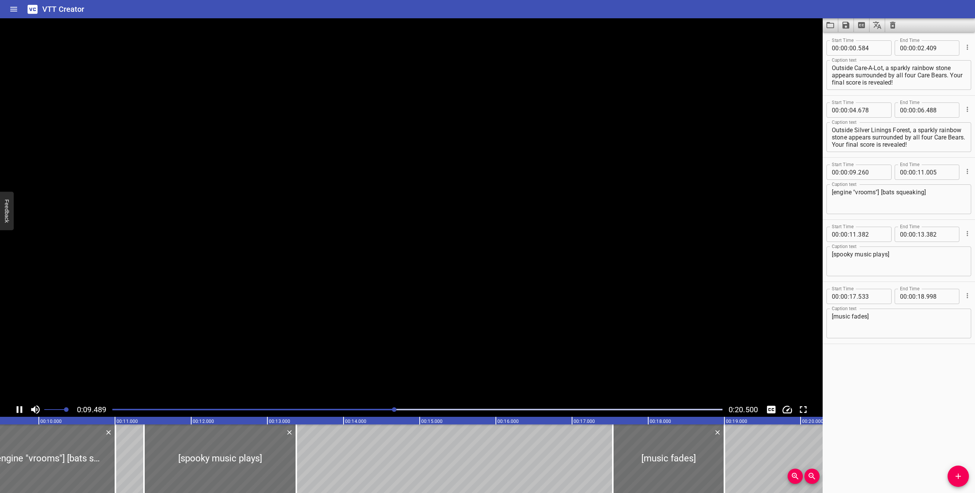
click at [19, 409] on icon "Play/Pause" at bounding box center [19, 409] width 11 height 11
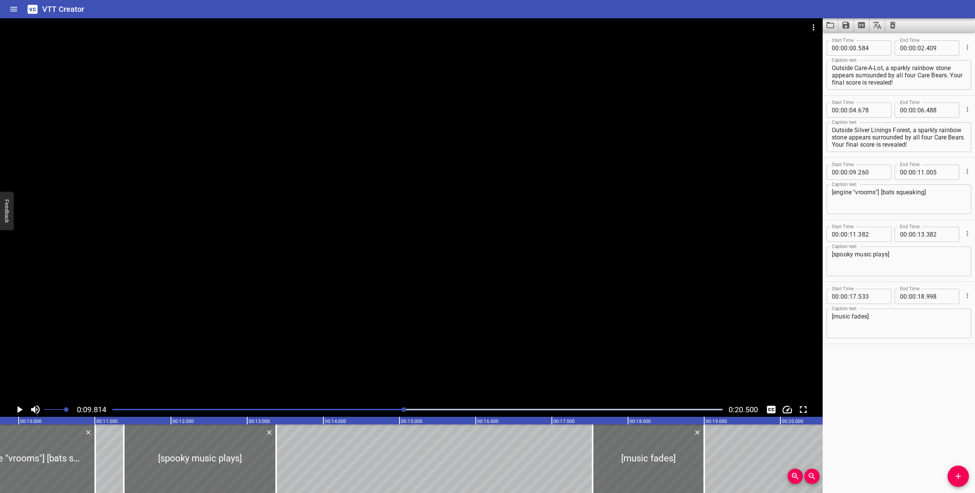
scroll to position [0, 747]
click at [969, 171] on icon "Cue Options" at bounding box center [967, 172] width 8 height 8
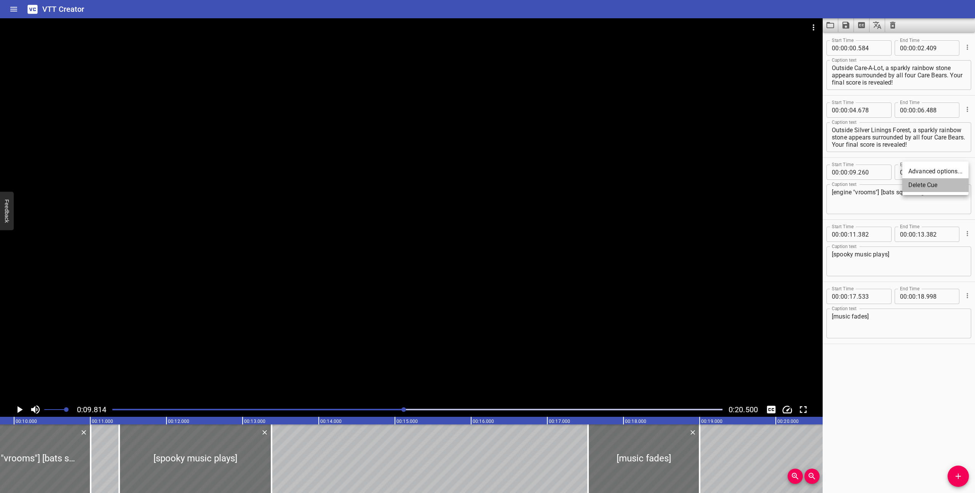
click at [939, 184] on li "Delete Cue" at bounding box center [935, 185] width 66 height 14
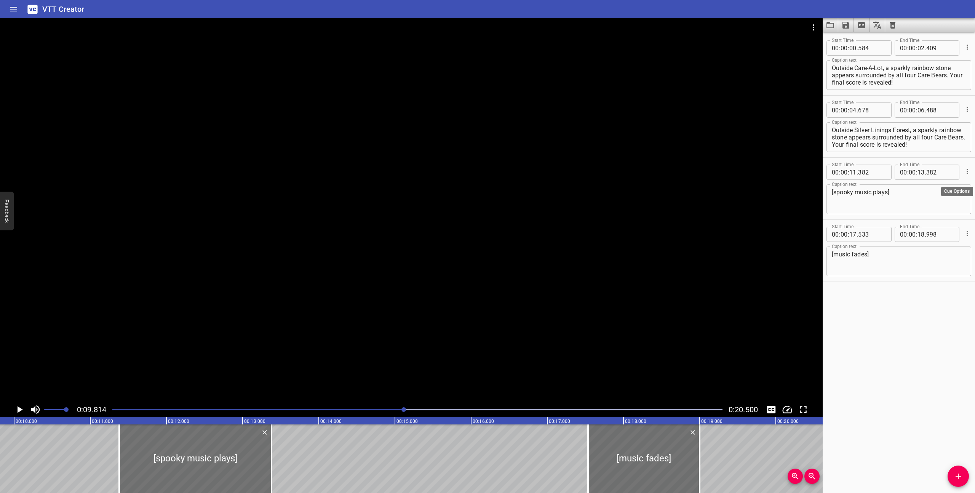
click at [968, 174] on icon "Cue Options" at bounding box center [967, 172] width 8 height 8
click at [942, 188] on li "Delete Cue" at bounding box center [935, 185] width 66 height 14
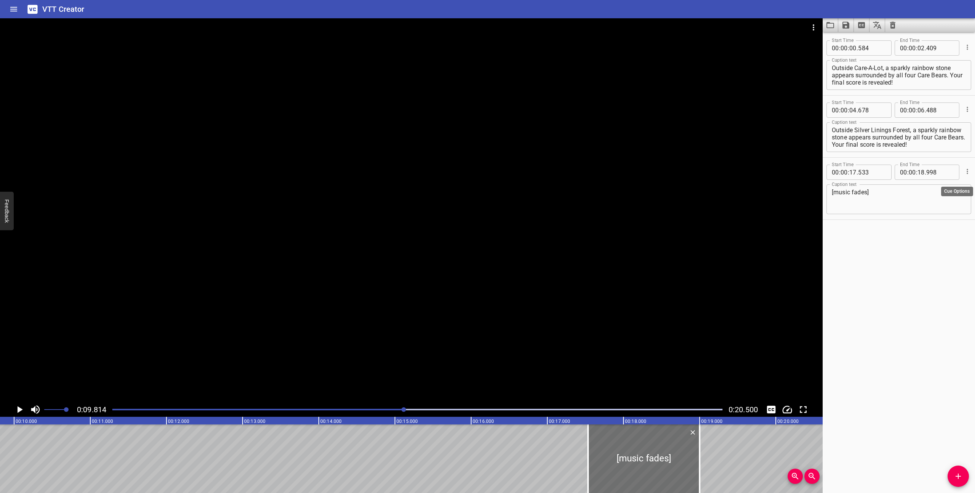
click at [970, 172] on icon "Cue Options" at bounding box center [967, 172] width 8 height 8
click at [942, 185] on li "Delete Cue" at bounding box center [935, 185] width 66 height 14
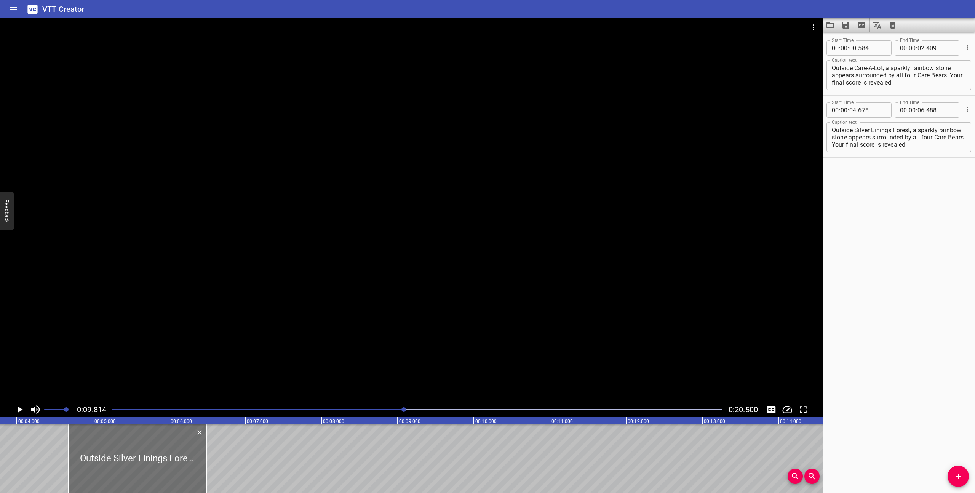
scroll to position [0, 283]
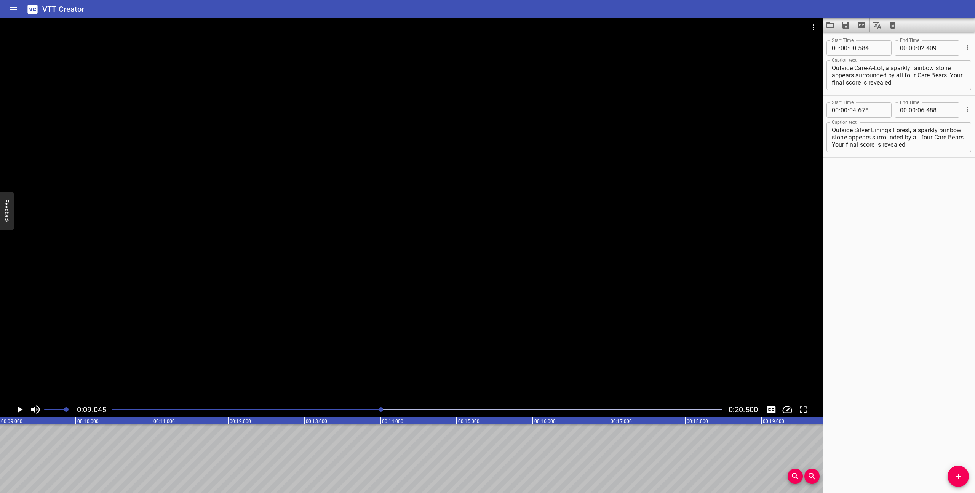
scroll to position [0, 689]
click at [951, 474] on span "Add Cue" at bounding box center [957, 475] width 21 height 9
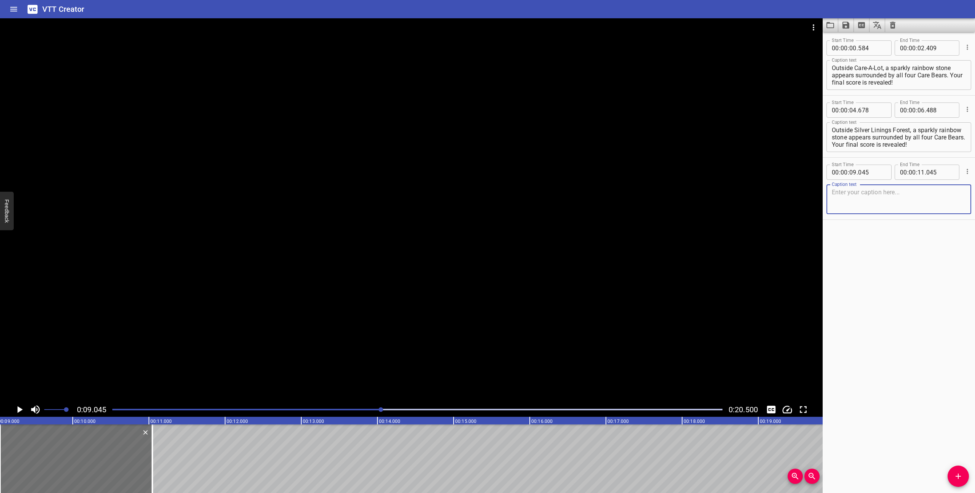
type textarea "v"
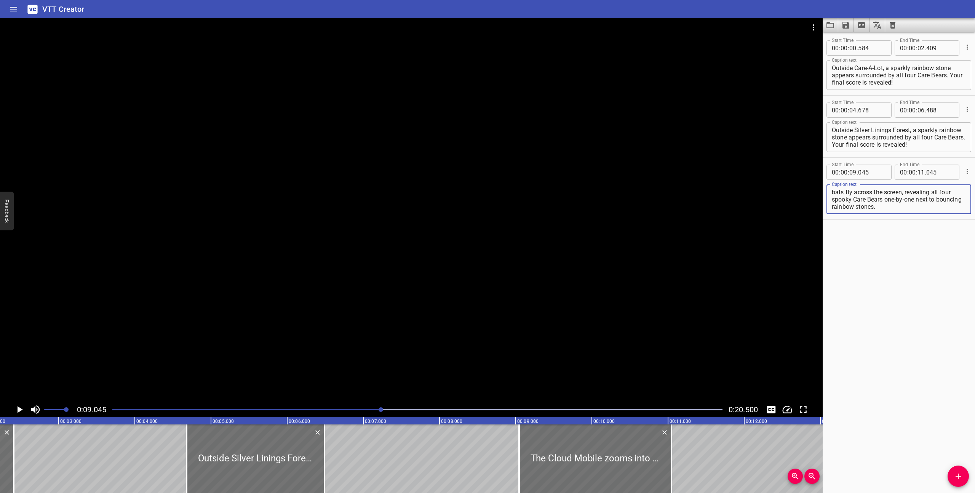
scroll to position [0, 165]
type textarea "The Cloud Mobile zooms into the distance as bats fly across the screen, reveali…"
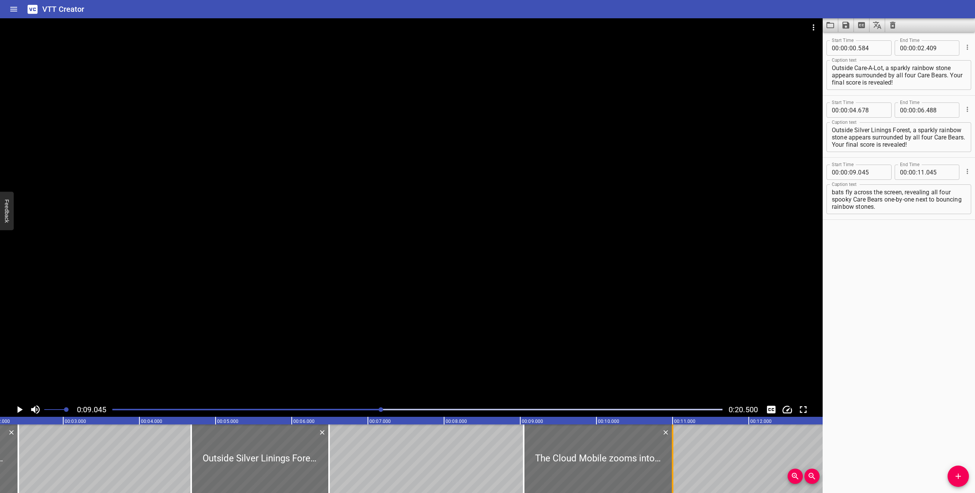
click at [672, 466] on div at bounding box center [673, 458] width 2 height 69
type input "000"
click at [331, 410] on div at bounding box center [417, 409] width 619 height 11
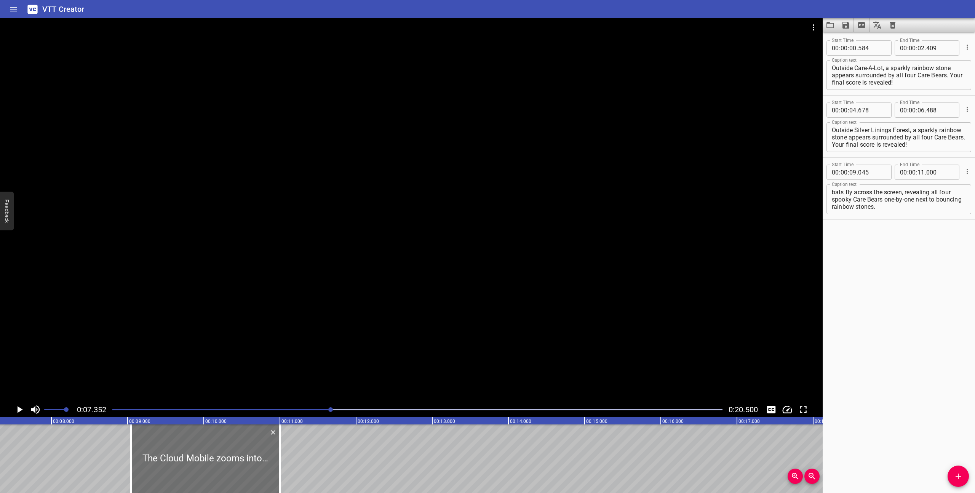
click at [276, 361] on div at bounding box center [411, 210] width 822 height 384
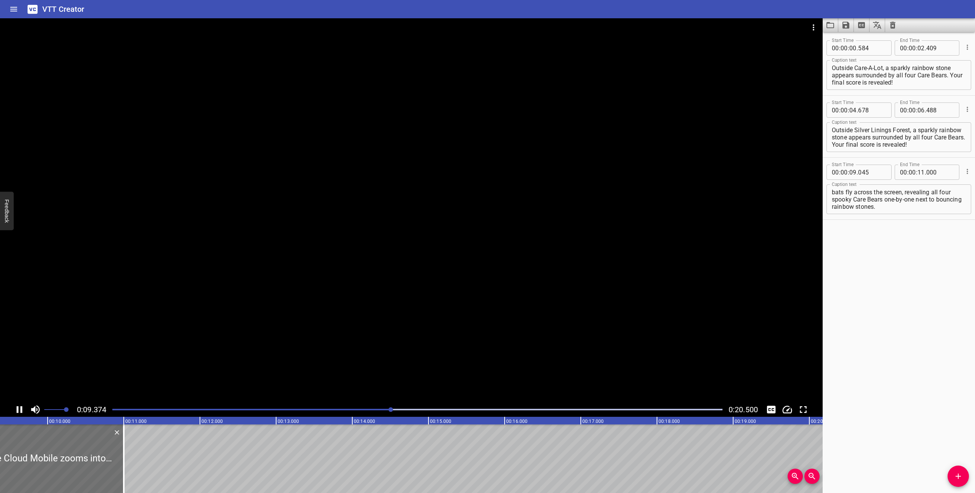
click at [18, 409] on icon "Play/Pause" at bounding box center [19, 409] width 11 height 11
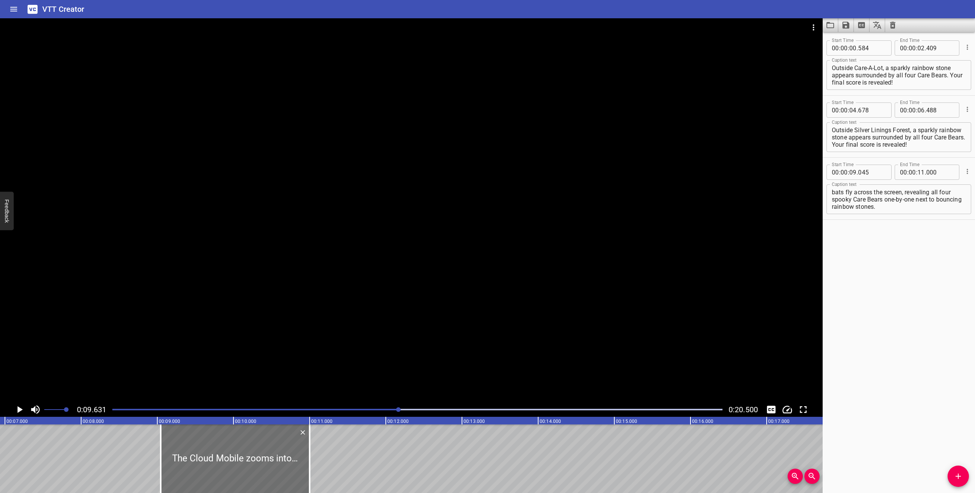
scroll to position [0, 520]
click at [187, 451] on div at bounding box center [246, 458] width 149 height 69
type input "080"
type input "035"
click at [386, 409] on div "Play progress" at bounding box center [94, 410] width 610 height 2
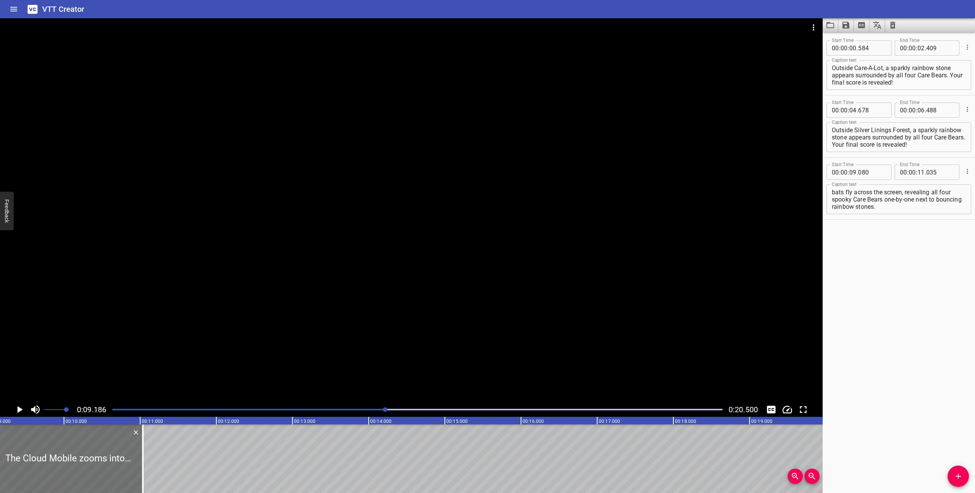
click at [359, 364] on div at bounding box center [411, 210] width 822 height 384
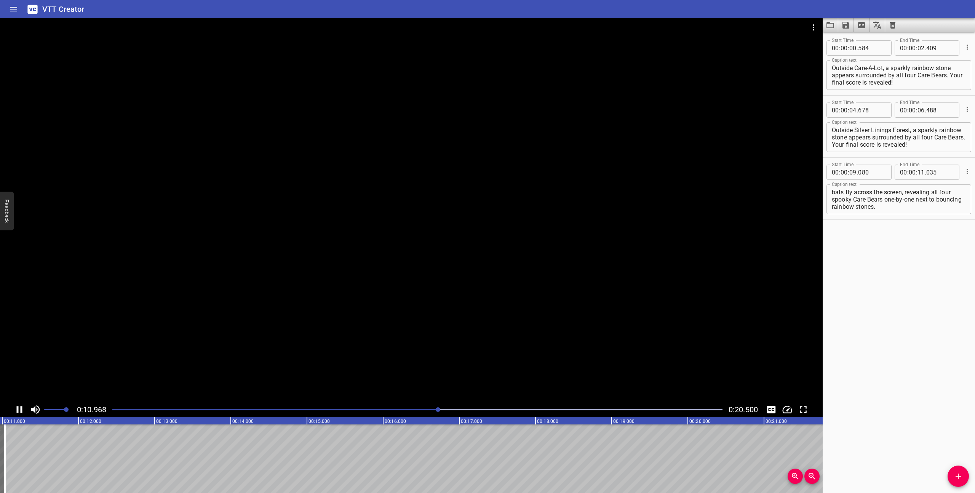
click at [17, 409] on icon "Play/Pause" at bounding box center [20, 409] width 6 height 7
click at [17, 409] on icon "Play/Pause" at bounding box center [19, 409] width 11 height 11
click at [17, 409] on icon "Play/Pause" at bounding box center [20, 409] width 6 height 7
click at [963, 468] on button "Add Cue" at bounding box center [957, 475] width 21 height 21
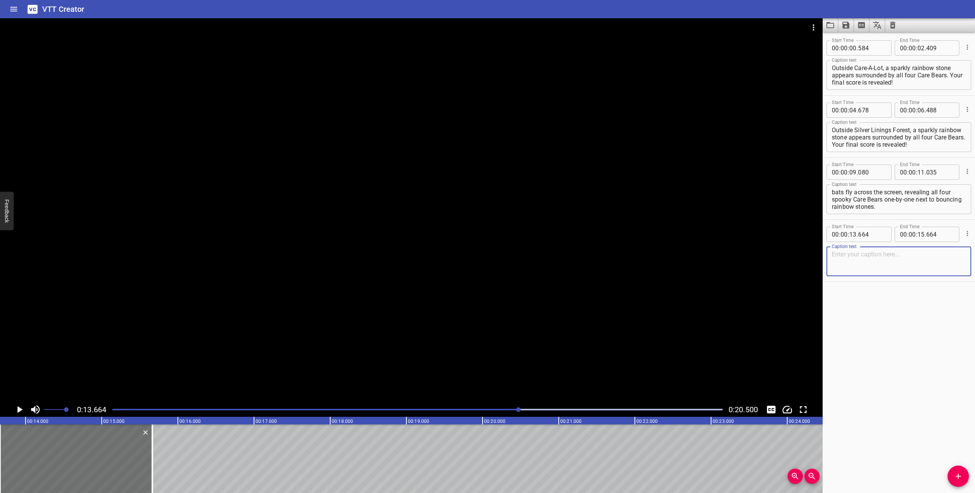
click at [850, 255] on textarea at bounding box center [899, 262] width 134 height 22
paste textarea "Good Luck Share Bear holds up a rainbow stone as we zoom into it, then back out…"
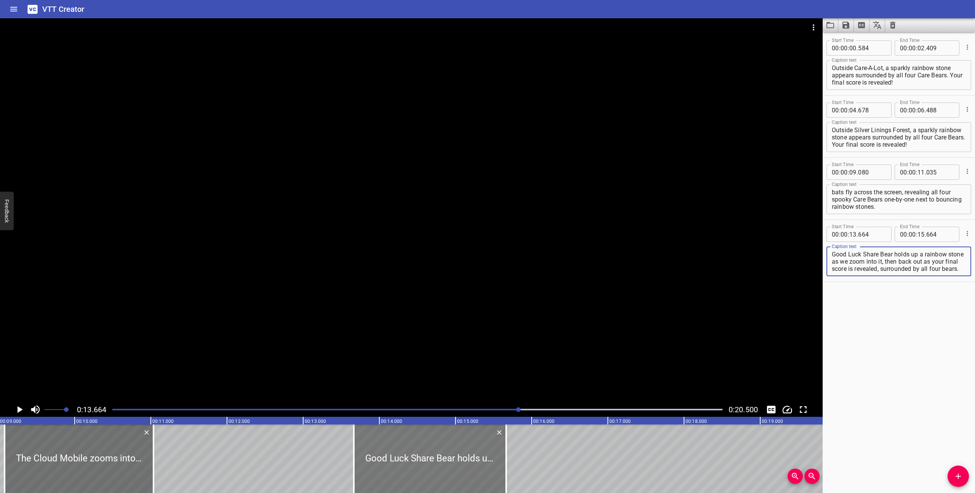
scroll to position [0, 667]
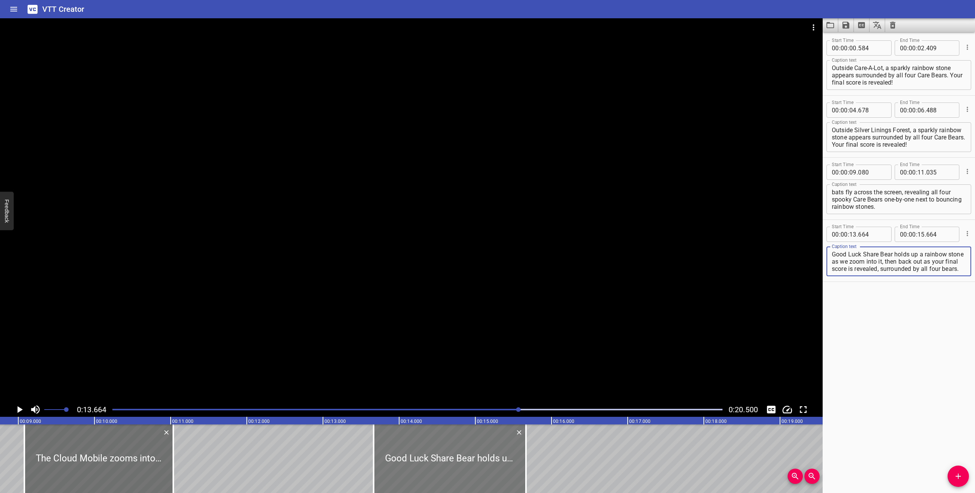
type textarea "Good Luck Share Bear holds up a rainbow stone as we zoom into it, then back out…"
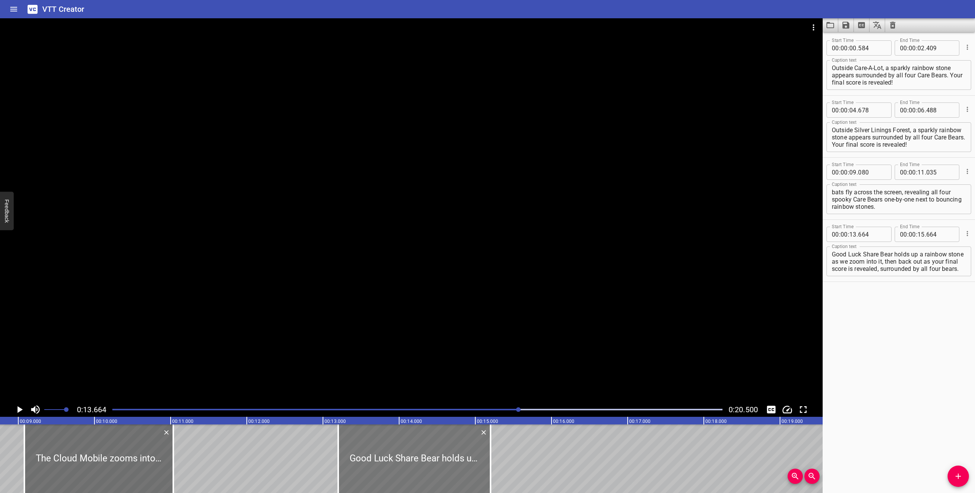
drag, startPoint x: 422, startPoint y: 448, endPoint x: 386, endPoint y: 447, distance: 35.8
click at [386, 447] on div at bounding box center [414, 458] width 152 height 69
type input "194"
click at [460, 410] on div at bounding box center [417, 409] width 619 height 11
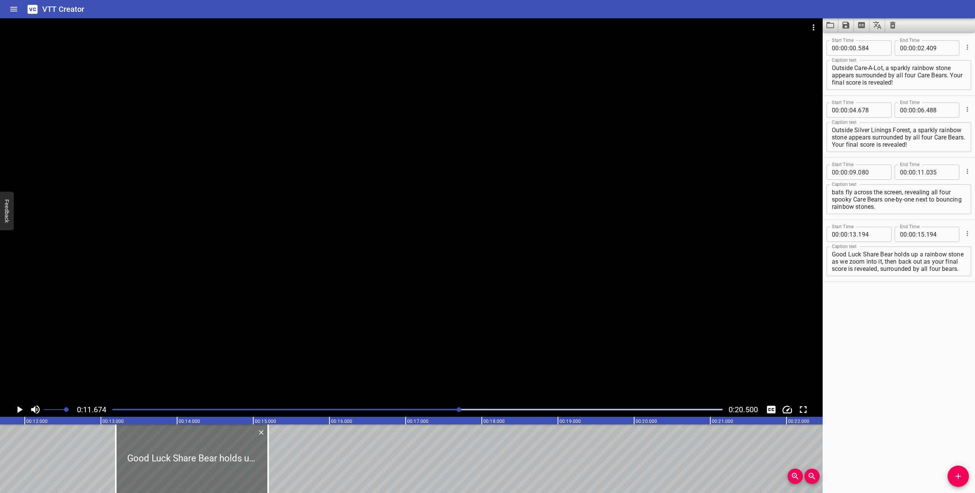
click at [353, 328] on div at bounding box center [411, 210] width 822 height 384
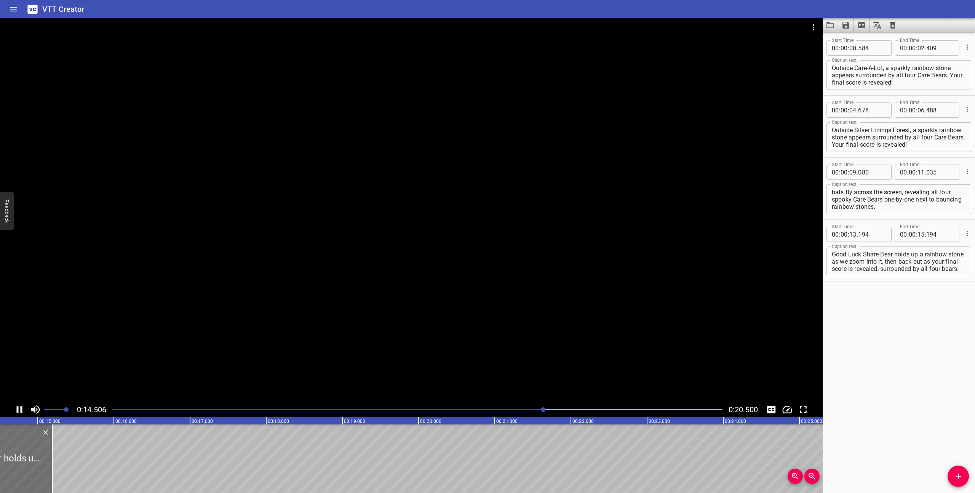
click at [18, 408] on icon "Play/Pause" at bounding box center [20, 409] width 6 height 7
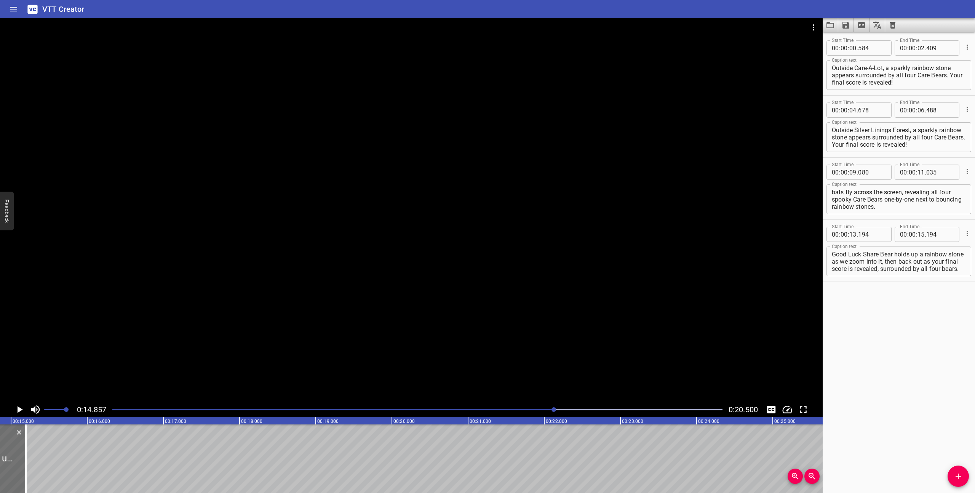
click at [18, 408] on icon "Play/Pause" at bounding box center [20, 409] width 5 height 7
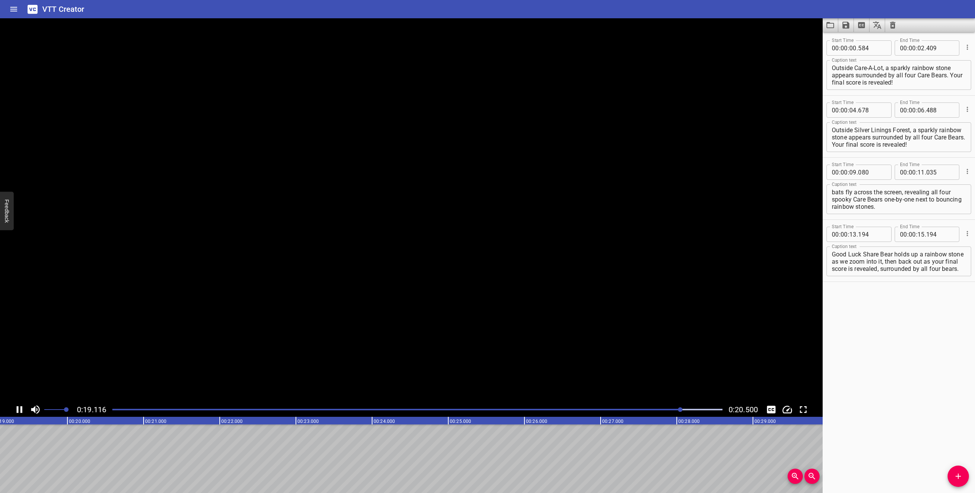
click at [18, 408] on icon "Play/Pause" at bounding box center [20, 409] width 6 height 7
click at [112, 408] on div at bounding box center [417, 409] width 619 height 11
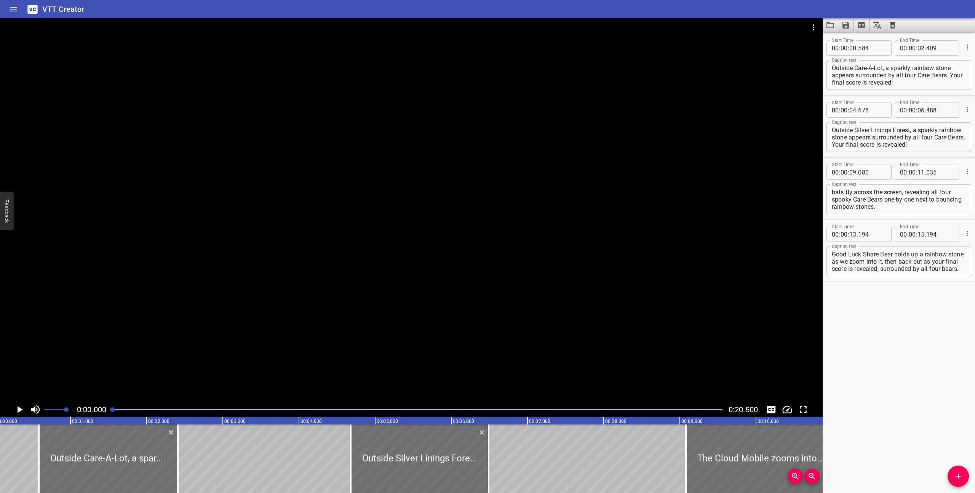
scroll to position [0, 0]
click at [18, 405] on icon "Play/Pause" at bounding box center [19, 409] width 11 height 11
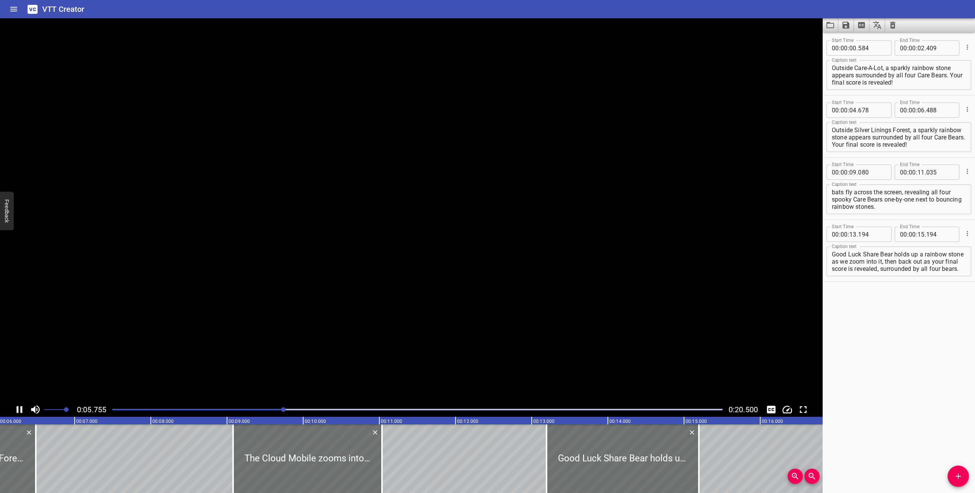
click at [18, 405] on icon "Play/Pause" at bounding box center [19, 409] width 11 height 11
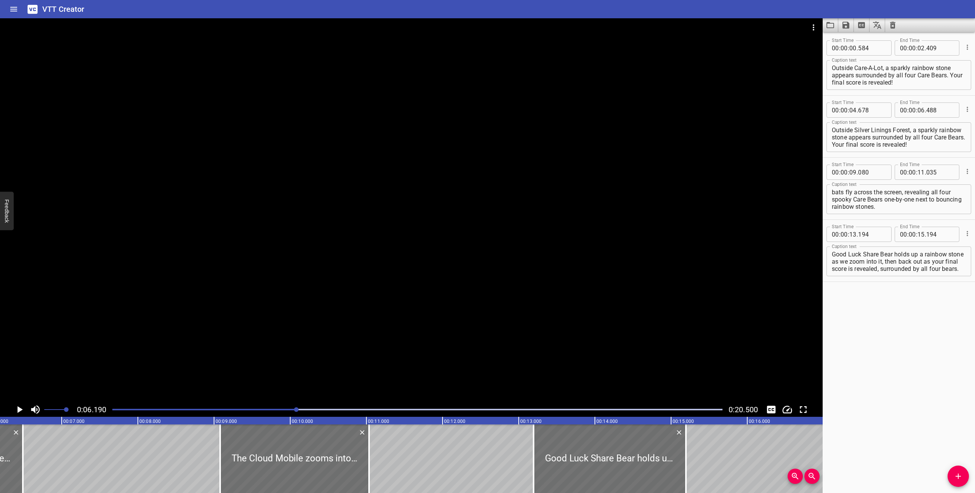
click at [18, 405] on icon "Play/Pause" at bounding box center [19, 409] width 11 height 11
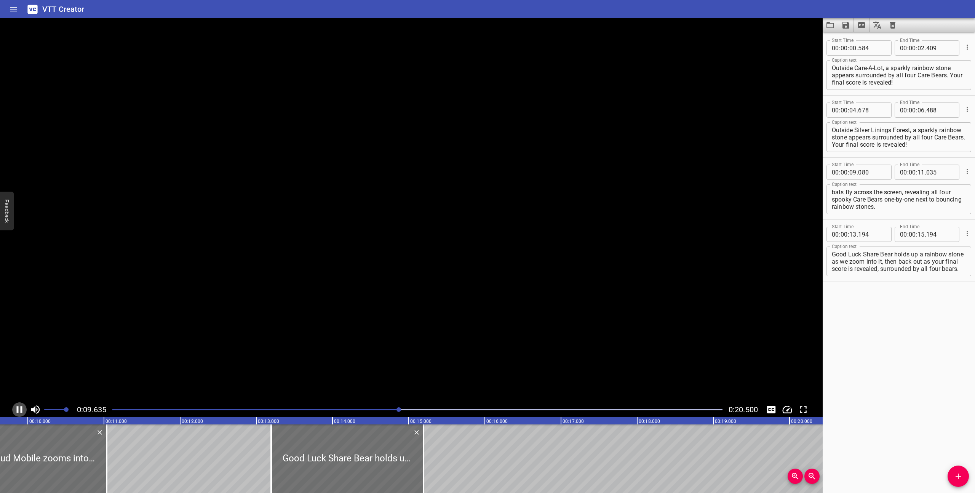
click at [18, 405] on icon "Play/Pause" at bounding box center [19, 409] width 11 height 11
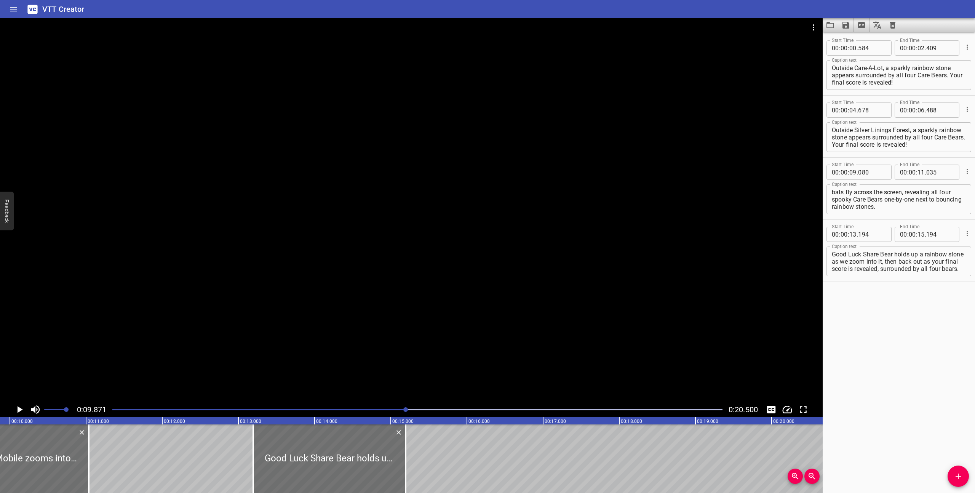
click at [19, 405] on icon "Play/Pause" at bounding box center [19, 409] width 11 height 11
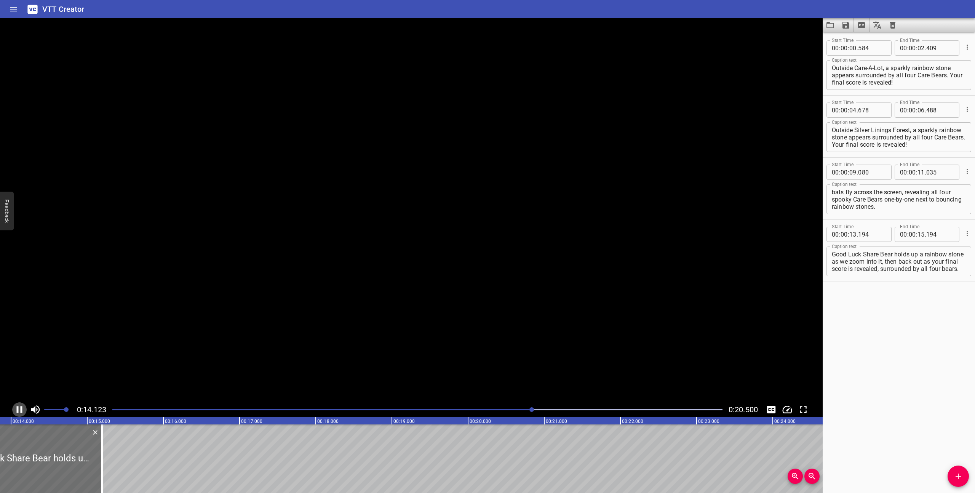
click at [19, 405] on icon "Play/Pause" at bounding box center [19, 409] width 11 height 11
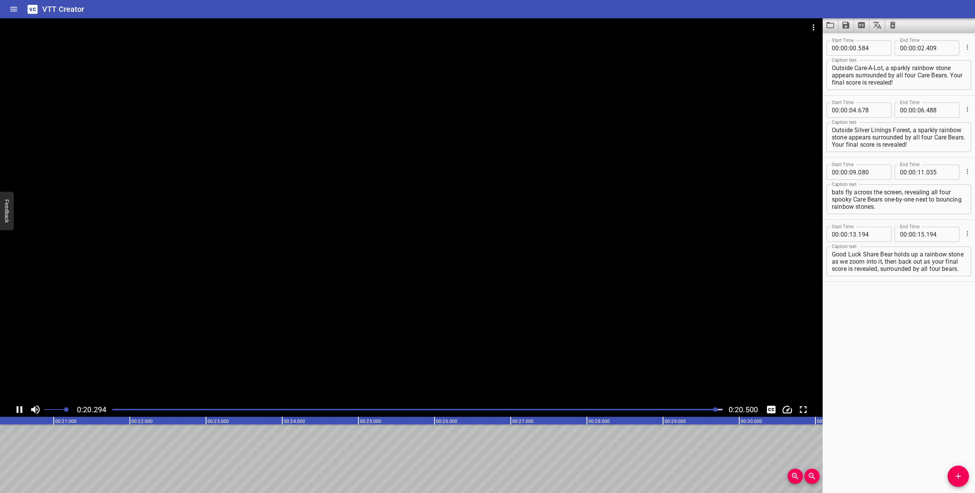
scroll to position [0, 1561]
click at [844, 26] on icon "Save captions to file" at bounding box center [845, 25] width 7 height 7
click at [853, 40] on li "Save to VTT file" at bounding box center [866, 42] width 56 height 14
click at [891, 27] on icon "Clear captions" at bounding box center [892, 25] width 5 height 7
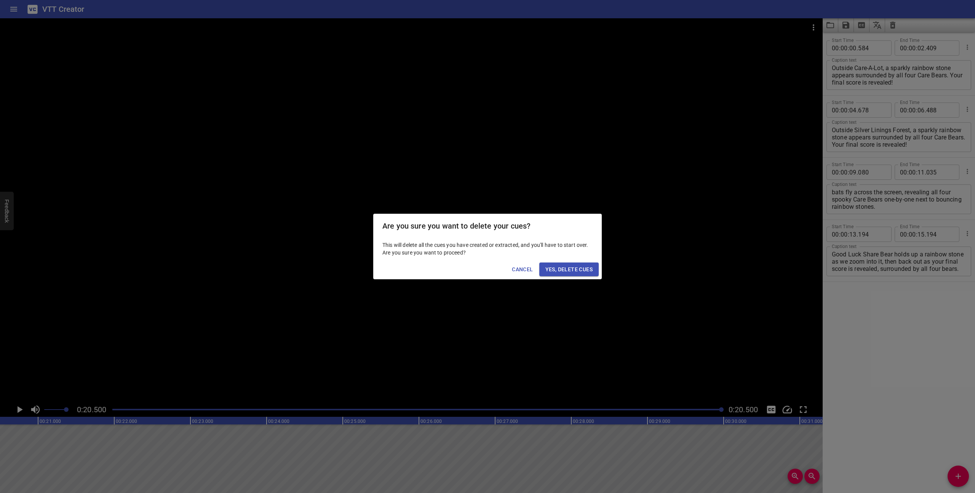
click at [572, 272] on span "Yes, Delete Cues" at bounding box center [568, 270] width 47 height 10
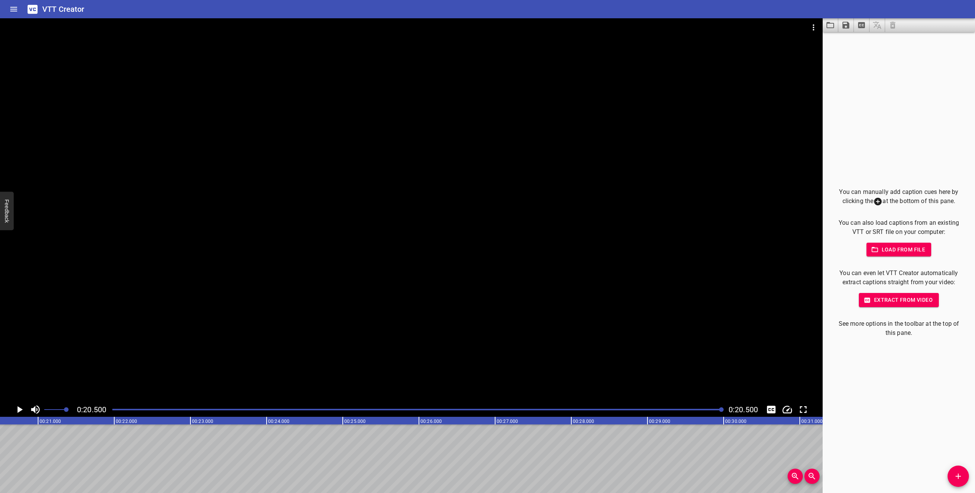
click at [830, 25] on icon "Load captions from file" at bounding box center [829, 25] width 9 height 9
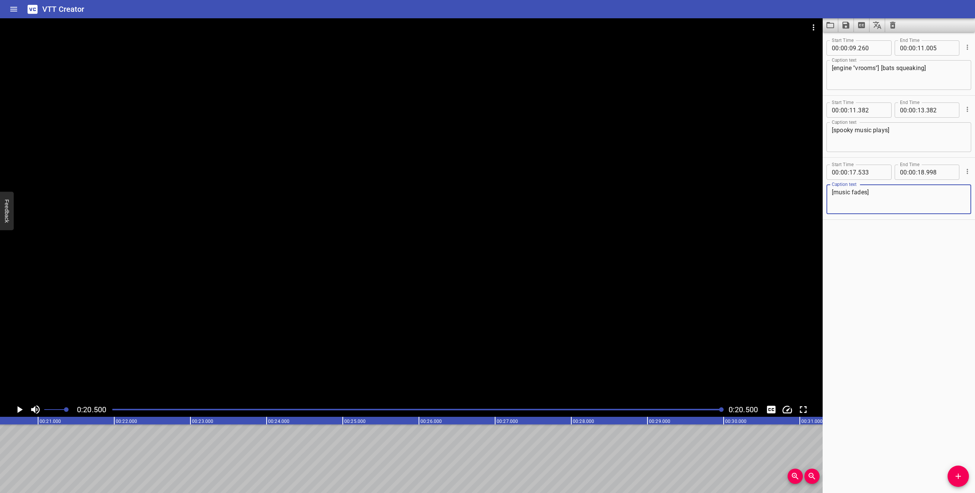
click at [113, 409] on div "Play progress" at bounding box center [417, 410] width 610 height 2
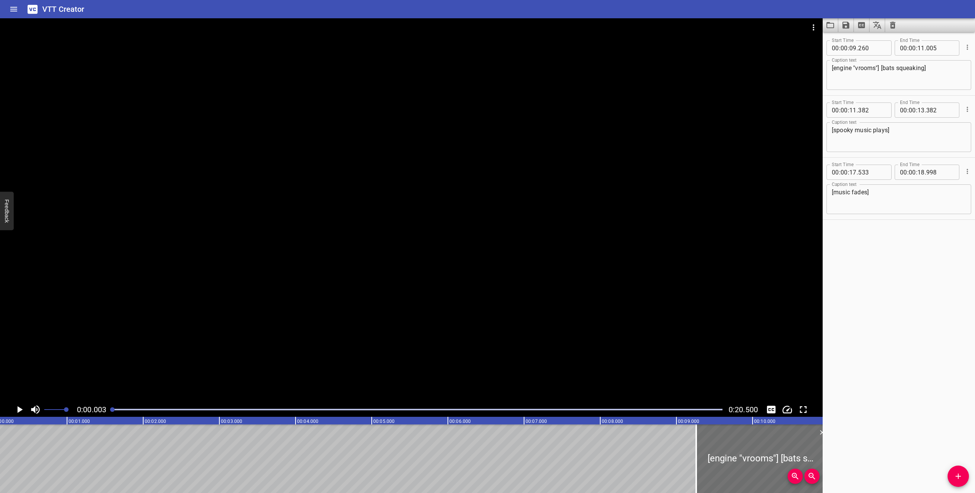
scroll to position [0, 0]
click at [18, 410] on icon "Play/Pause" at bounding box center [20, 409] width 5 height 7
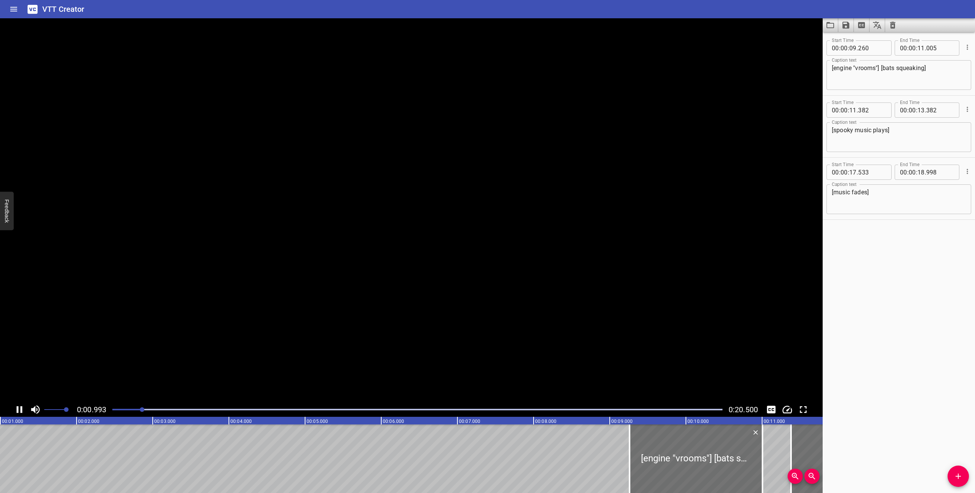
click at [18, 410] on icon "Play/Pause" at bounding box center [19, 409] width 11 height 11
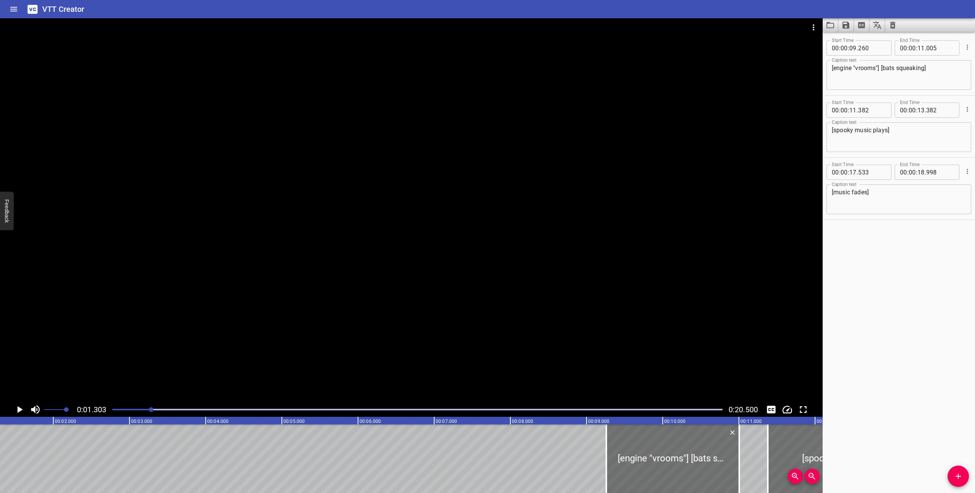
scroll to position [0, 99]
click at [957, 474] on icon "Add Cue" at bounding box center [957, 475] width 9 height 9
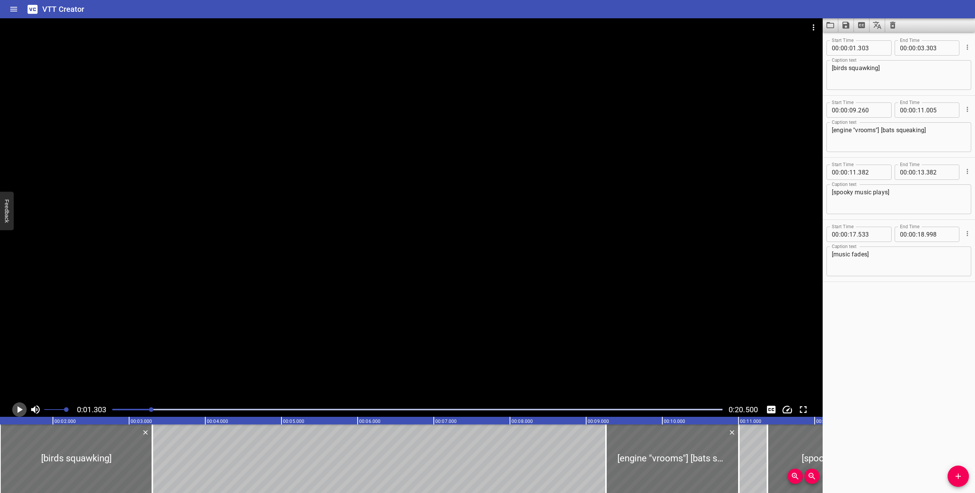
click at [19, 410] on icon "Play/Pause" at bounding box center [20, 409] width 5 height 7
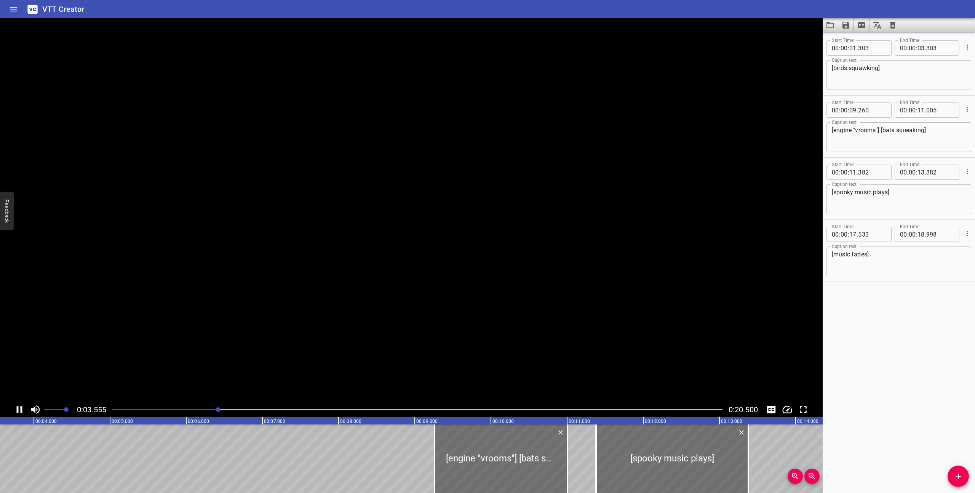
click at [19, 410] on icon "Play/Pause" at bounding box center [19, 409] width 11 height 11
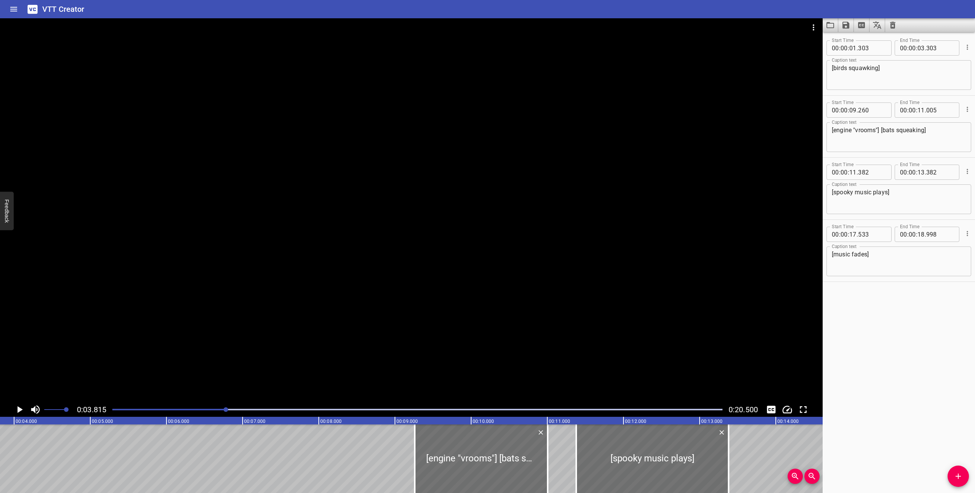
click at [833, 69] on textarea "[birds squawking]" at bounding box center [899, 75] width 134 height 22
click at [829, 67] on div "[birds squawking] Caption text" at bounding box center [898, 75] width 145 height 30
click at [949, 68] on textarea "[spooky music plays] [birds squawking]" at bounding box center [899, 75] width 134 height 22
type textarea "[spooky music plays] [birds squawking]"
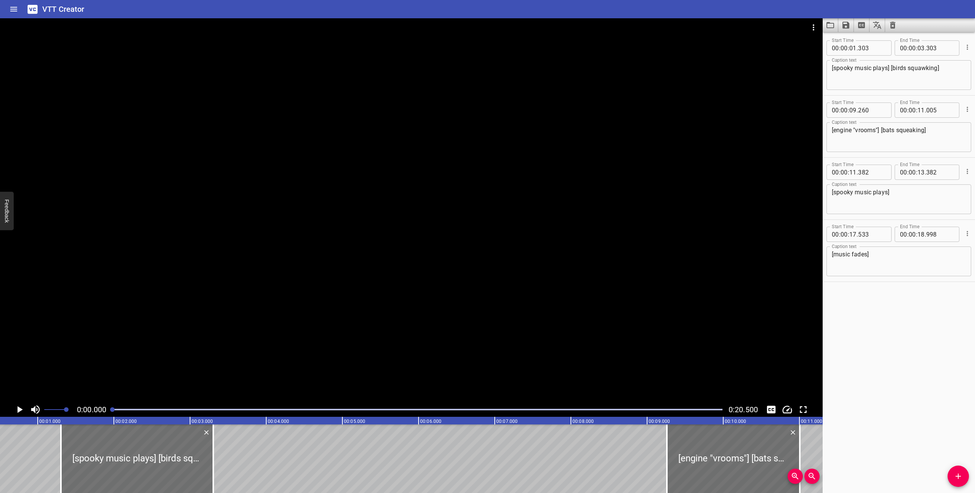
scroll to position [0, 0]
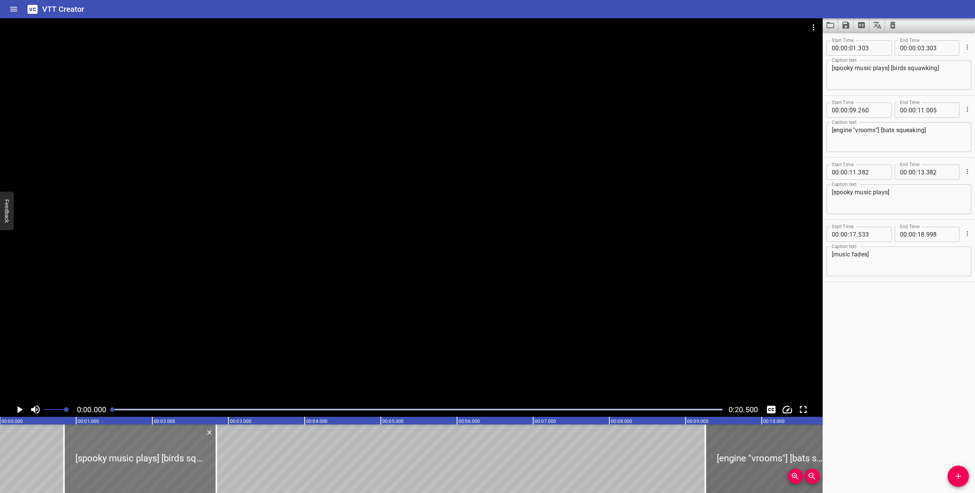
drag, startPoint x: 150, startPoint y: 454, endPoint x: 115, endPoint y: 449, distance: 35.8
click at [115, 449] on div at bounding box center [140, 458] width 152 height 69
type input "00"
type input "838"
type input "02"
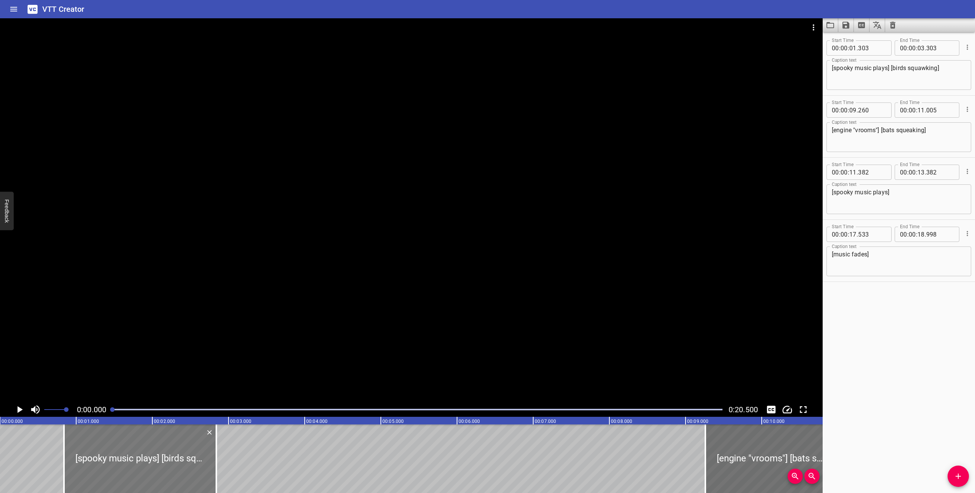
type input "838"
click at [19, 407] on icon "Play/Pause" at bounding box center [20, 409] width 5 height 7
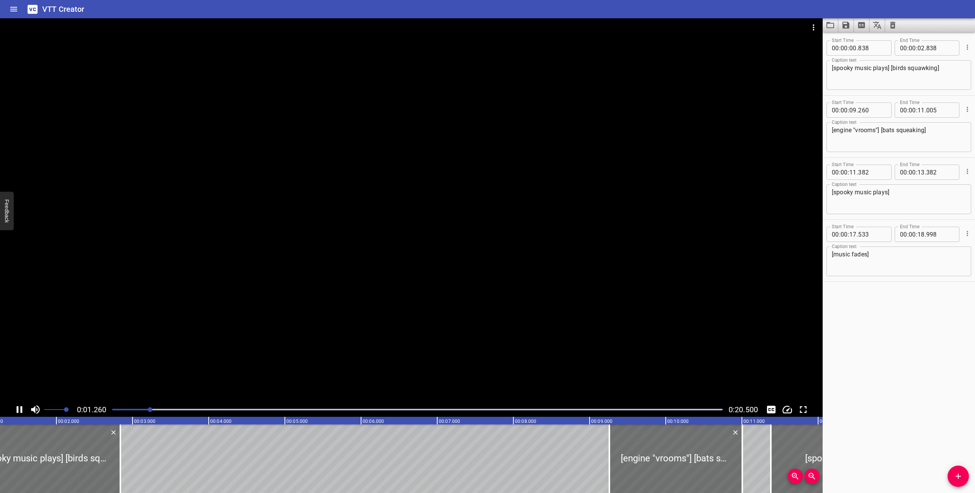
click at [19, 407] on icon "Play/Pause" at bounding box center [19, 409] width 11 height 11
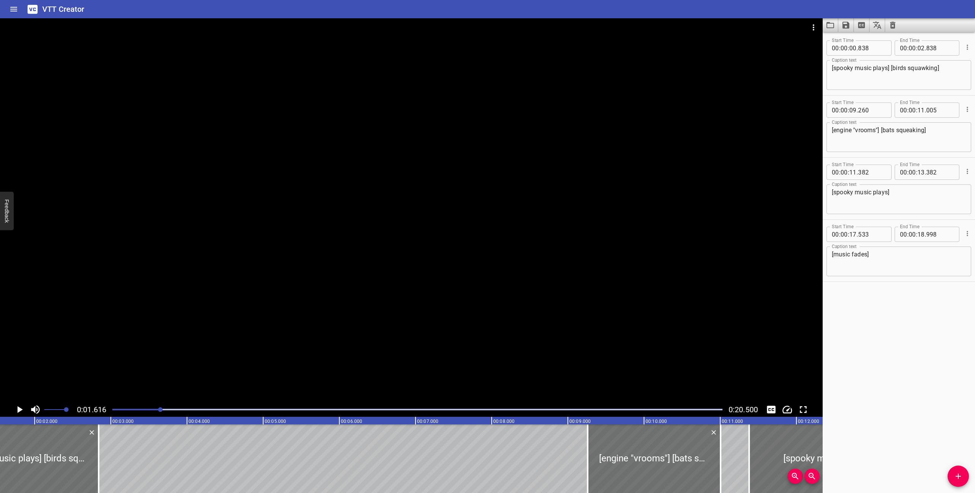
scroll to position [0, 123]
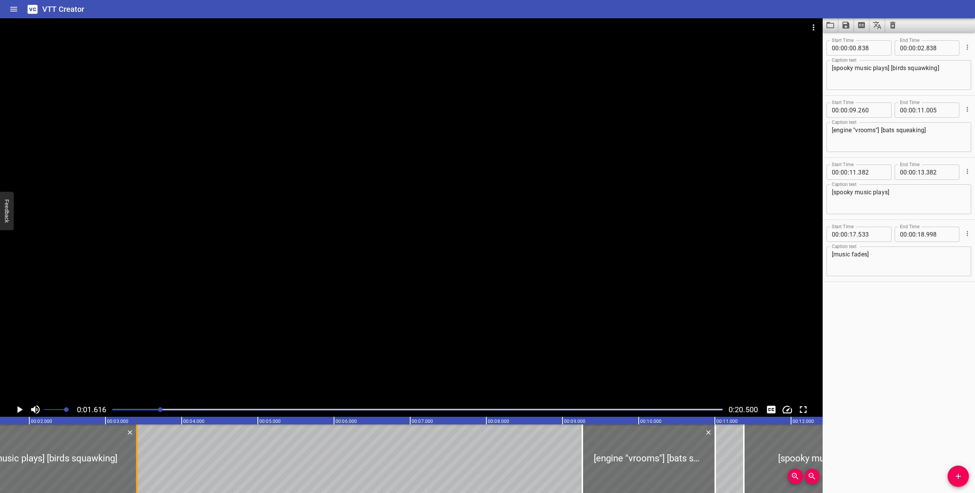
drag, startPoint x: 91, startPoint y: 461, endPoint x: 135, endPoint y: 468, distance: 43.9
click at [135, 468] on div at bounding box center [137, 458] width 8 height 69
type input "03"
type input "408"
click at [112, 409] on div at bounding box center [417, 409] width 619 height 11
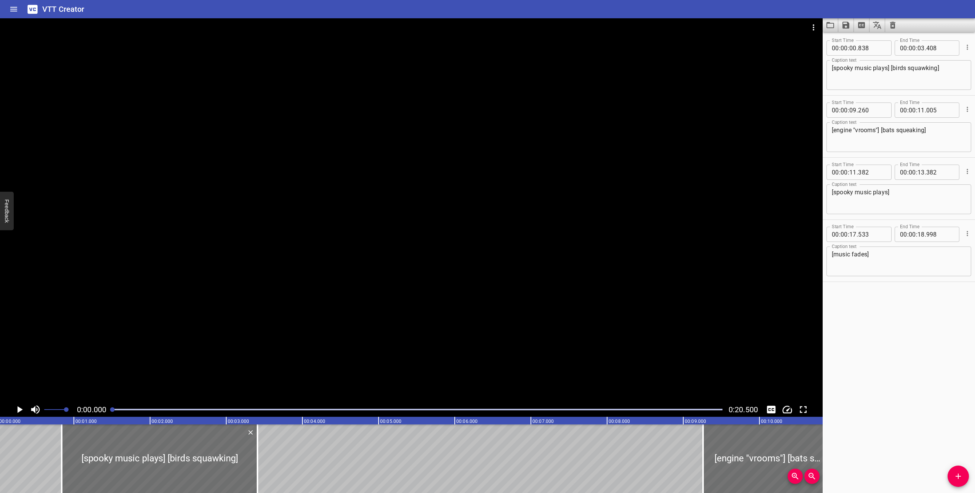
scroll to position [0, 0]
click at [19, 407] on icon "Play/Pause" at bounding box center [20, 409] width 5 height 7
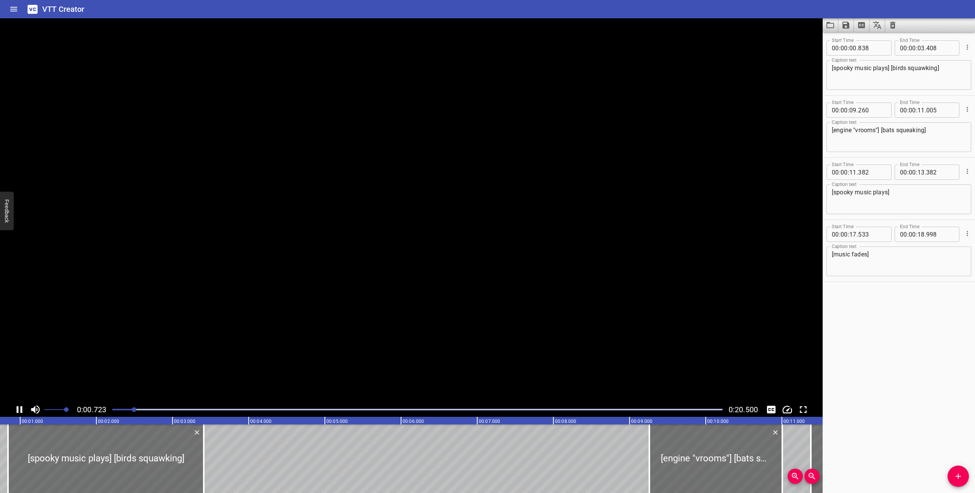
click at [19, 407] on icon "Play/Pause" at bounding box center [19, 409] width 11 height 11
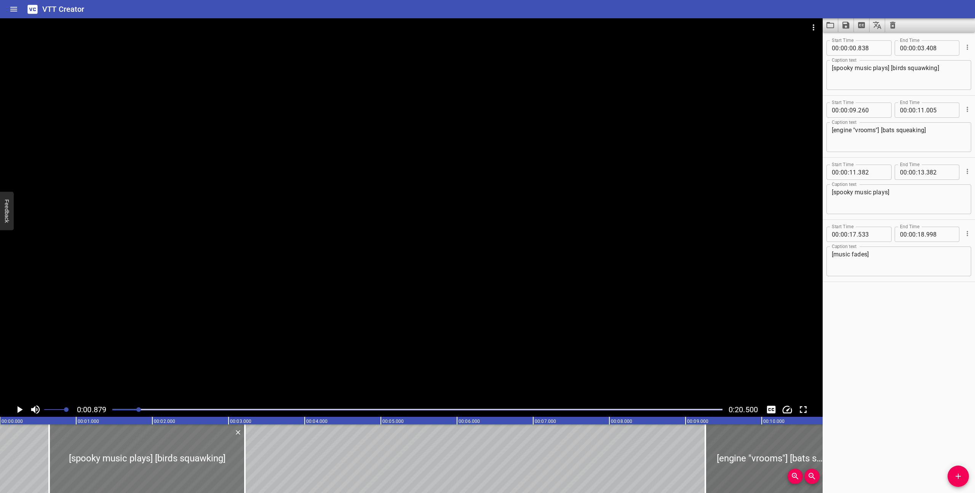
drag, startPoint x: 126, startPoint y: 464, endPoint x: 112, endPoint y: 463, distance: 14.9
click at [112, 463] on div at bounding box center [147, 458] width 196 height 69
type input "643"
type input "213"
click at [111, 409] on div at bounding box center [417, 409] width 619 height 11
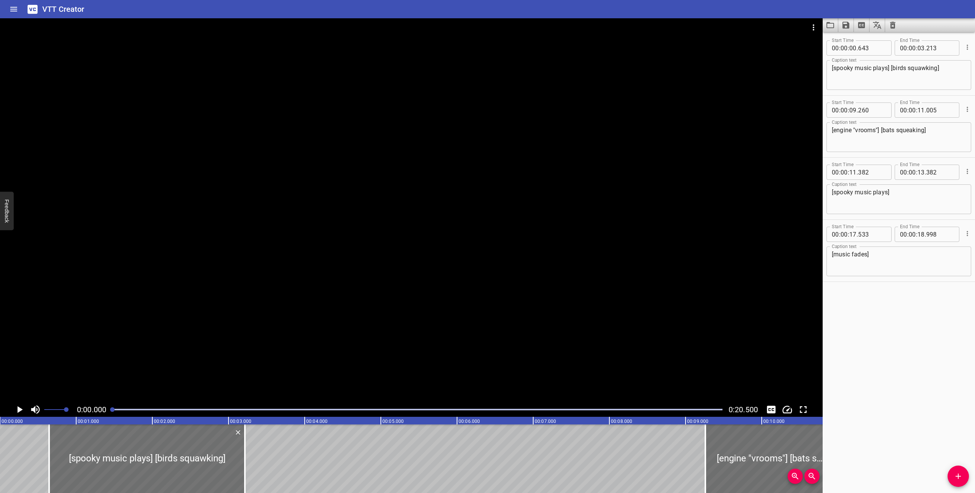
click at [18, 407] on icon "Play/Pause" at bounding box center [20, 409] width 5 height 7
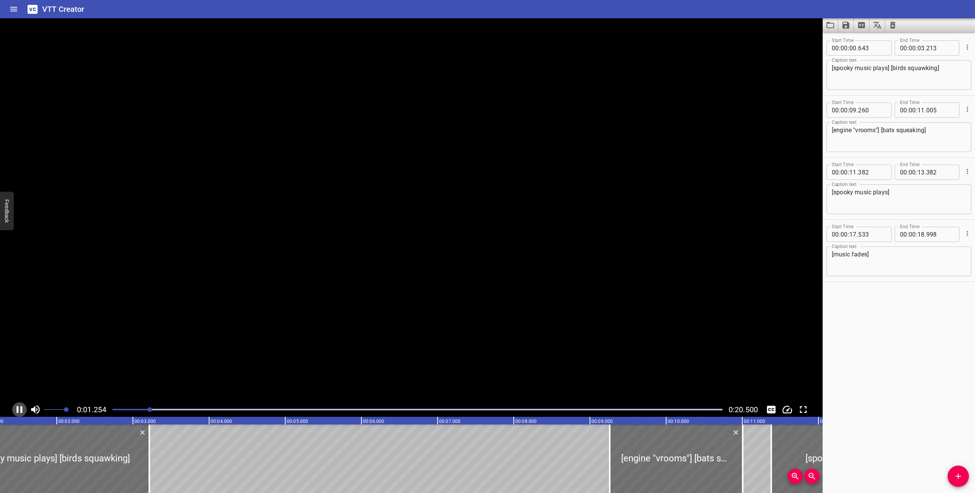
click at [18, 407] on icon "Play/Pause" at bounding box center [20, 409] width 6 height 7
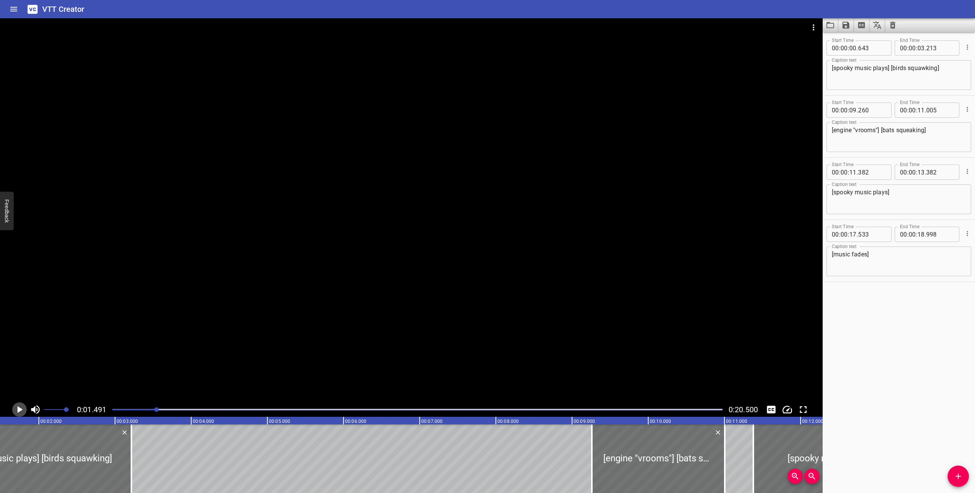
click at [18, 407] on icon "Play/Pause" at bounding box center [20, 409] width 5 height 7
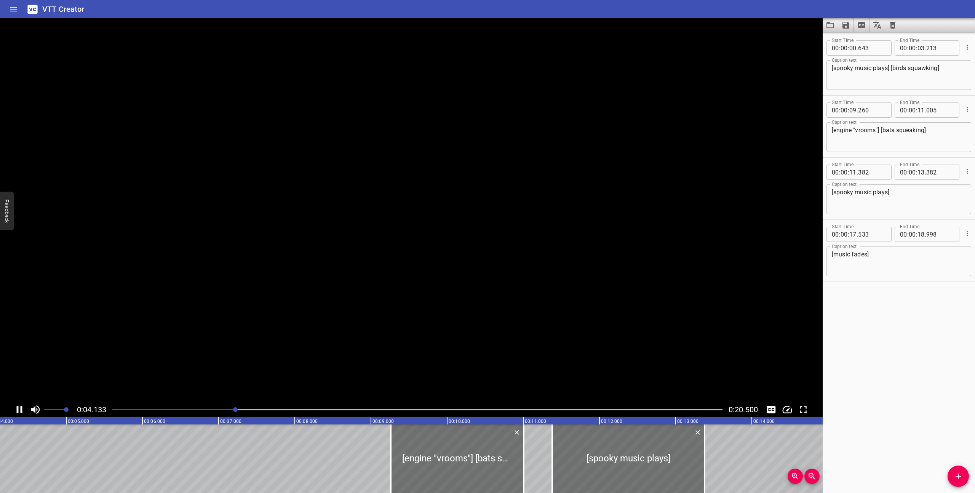
click at [18, 407] on icon "Play/Pause" at bounding box center [20, 409] width 6 height 7
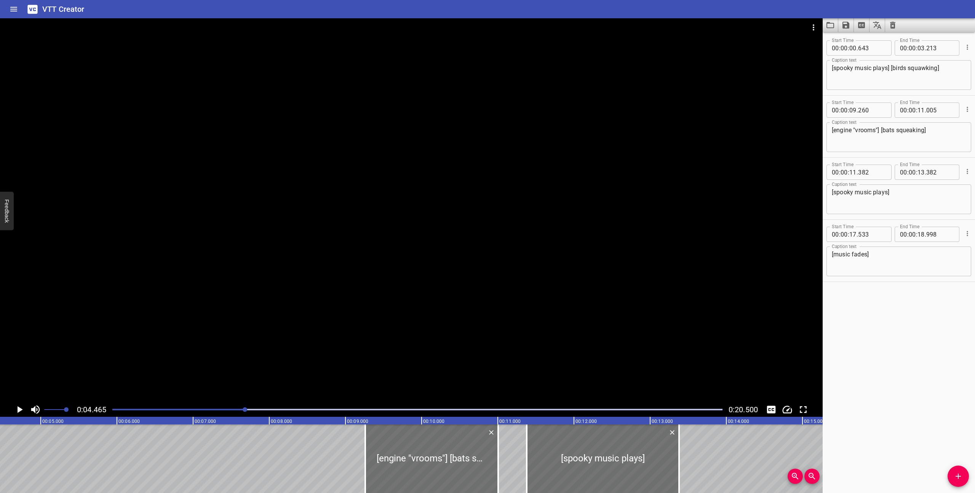
click at [23, 411] on icon "Play/Pause" at bounding box center [19, 409] width 11 height 11
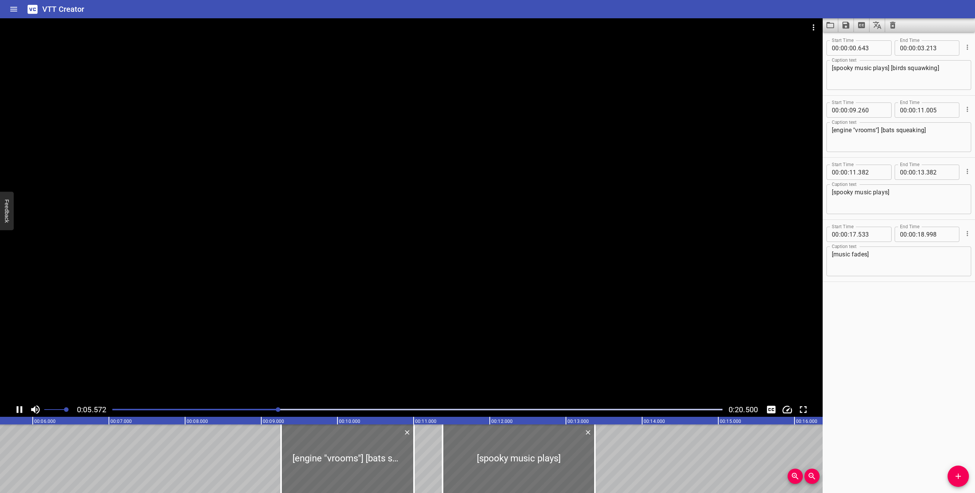
click at [22, 410] on icon "Play/Pause" at bounding box center [20, 409] width 6 height 7
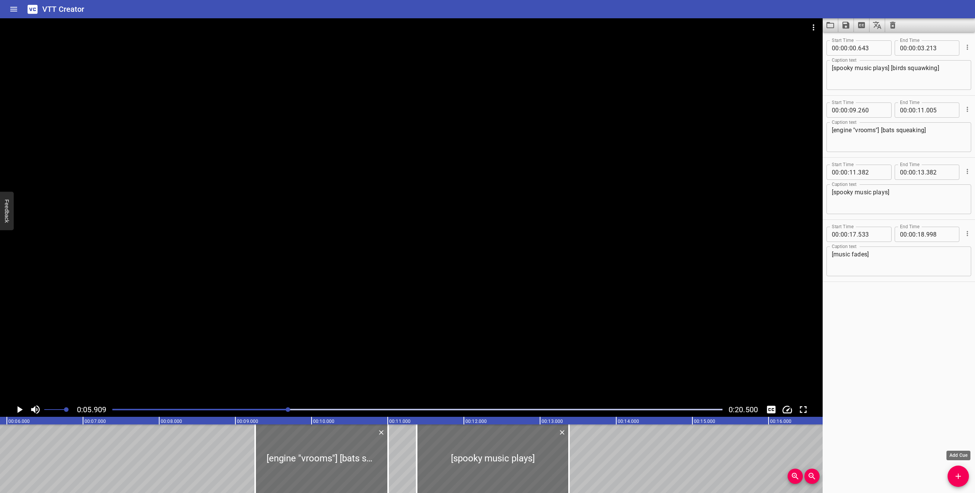
click at [954, 482] on button "Add Cue" at bounding box center [957, 475] width 21 height 21
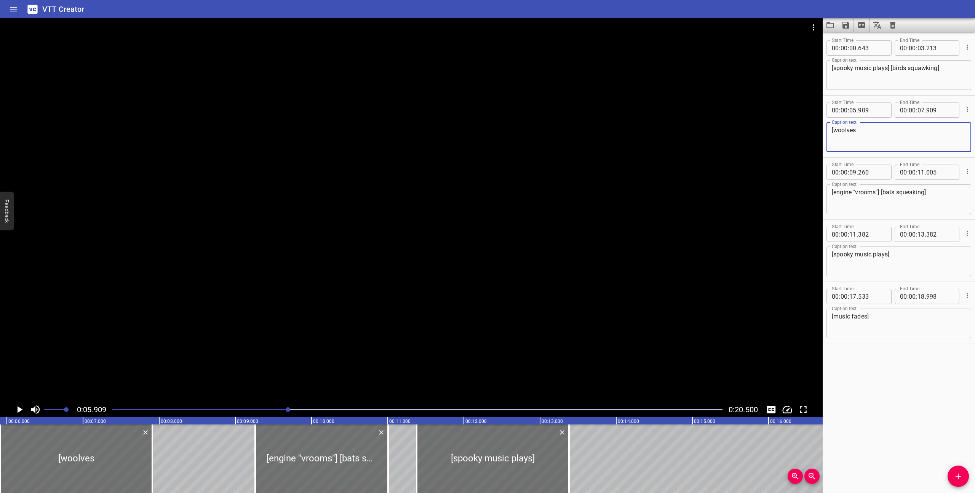
click at [841, 130] on textarea "[woolves" at bounding box center [899, 137] width 134 height 22
click at [856, 126] on textarea "[wolves" at bounding box center [899, 137] width 134 height 22
type textarea "[wolves howling]"
click at [252, 411] on div at bounding box center [417, 409] width 619 height 11
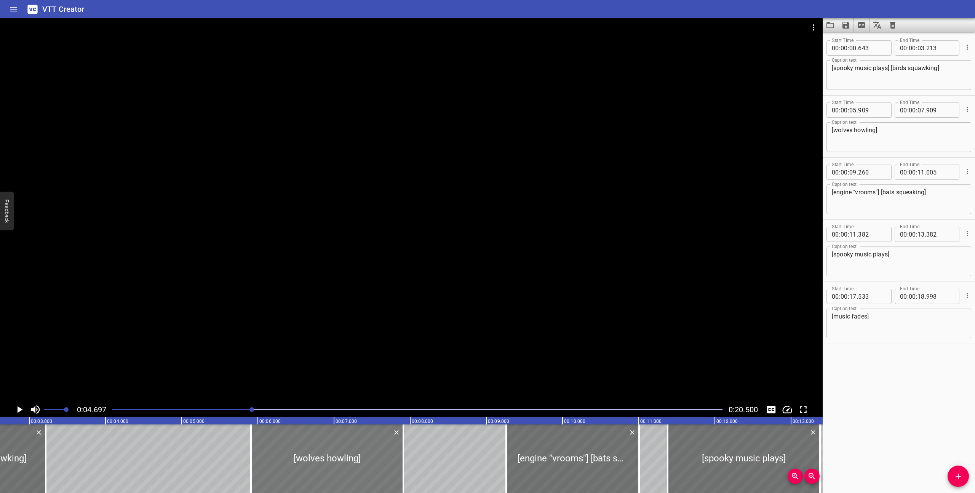
scroll to position [0, 161]
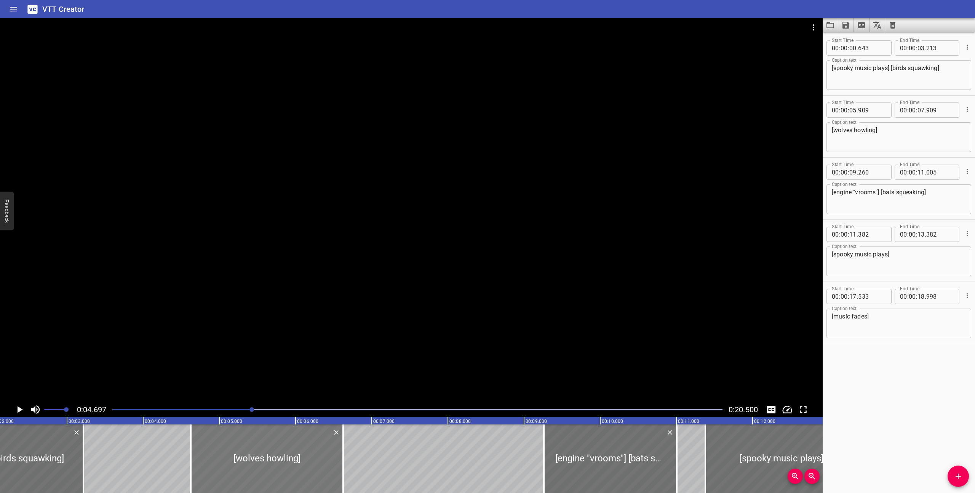
drag, startPoint x: 358, startPoint y: 451, endPoint x: 260, endPoint y: 455, distance: 97.9
click at [260, 455] on div at bounding box center [267, 458] width 152 height 69
type input "04"
type input "624"
type input "06"
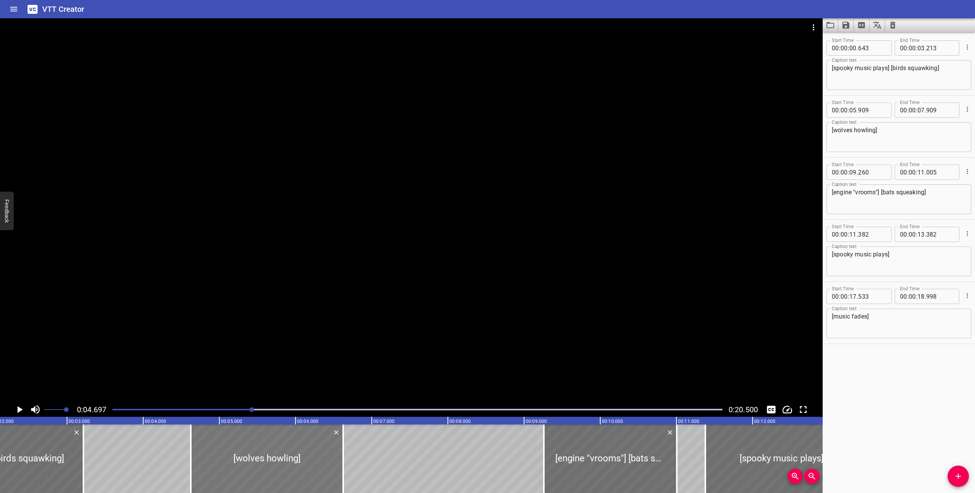
type input "624"
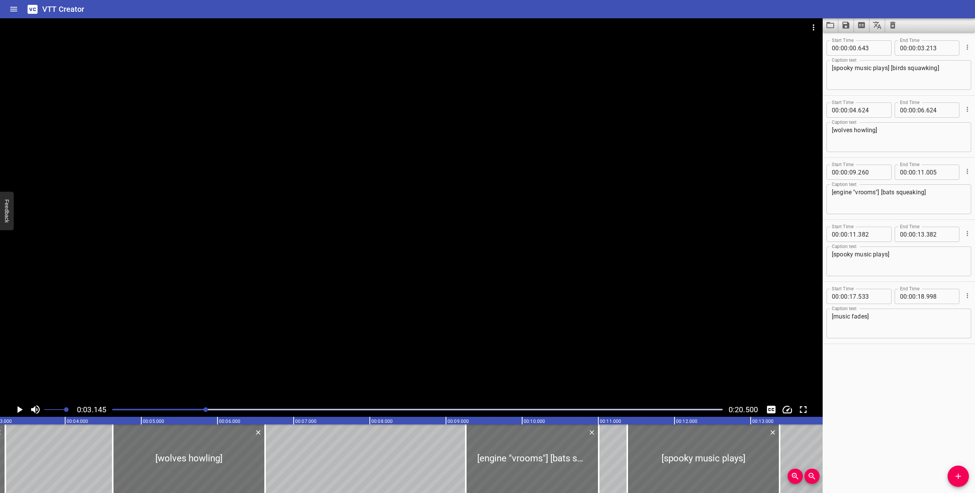
click at [200, 365] on div at bounding box center [411, 210] width 822 height 384
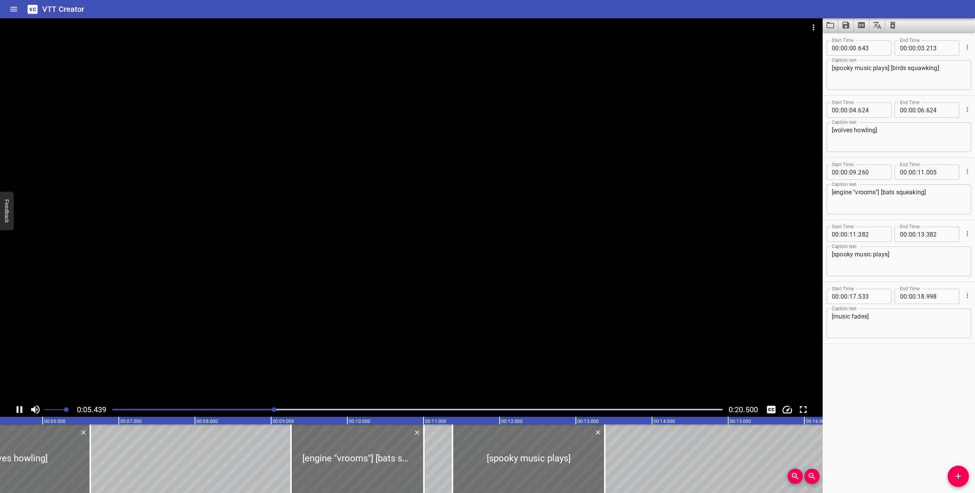
click at [19, 407] on icon "Play/Pause" at bounding box center [19, 409] width 11 height 11
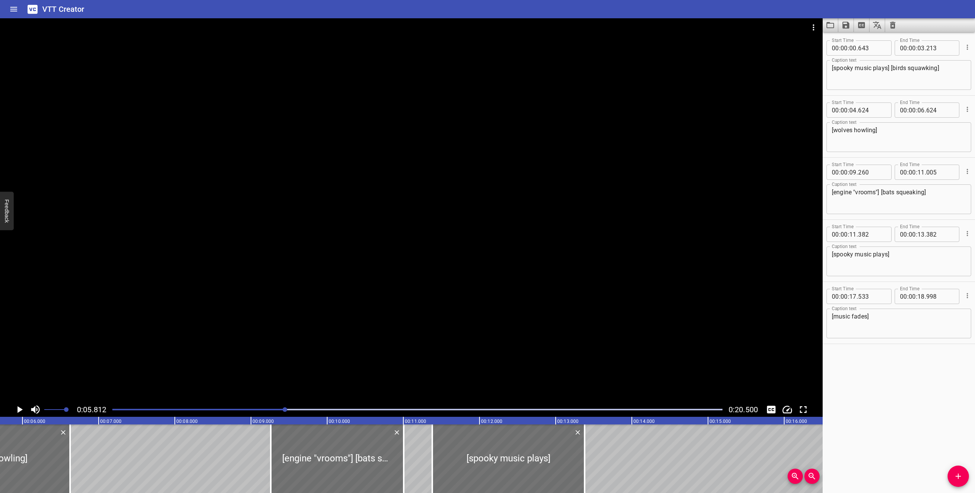
scroll to position [0, 442]
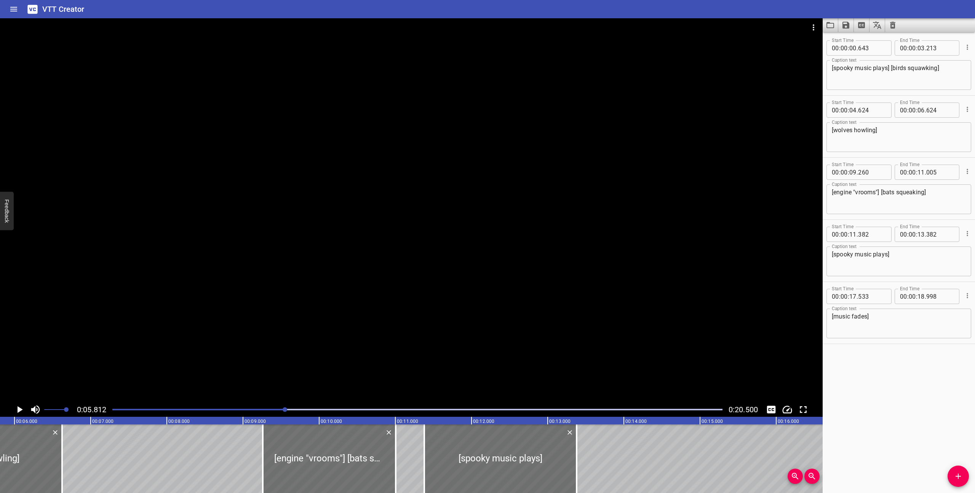
click at [831, 134] on div "[wolves howling] Caption text" at bounding box center [898, 137] width 145 height 30
click at [828, 129] on div "[wolves howling] Caption text" at bounding box center [898, 137] width 145 height 30
click at [833, 130] on textarea "[wolves howling]" at bounding box center [899, 137] width 134 height 22
click at [884, 128] on textarea "[wolves howling]" at bounding box center [899, 137] width 134 height 22
click at [110, 409] on div at bounding box center [417, 409] width 619 height 11
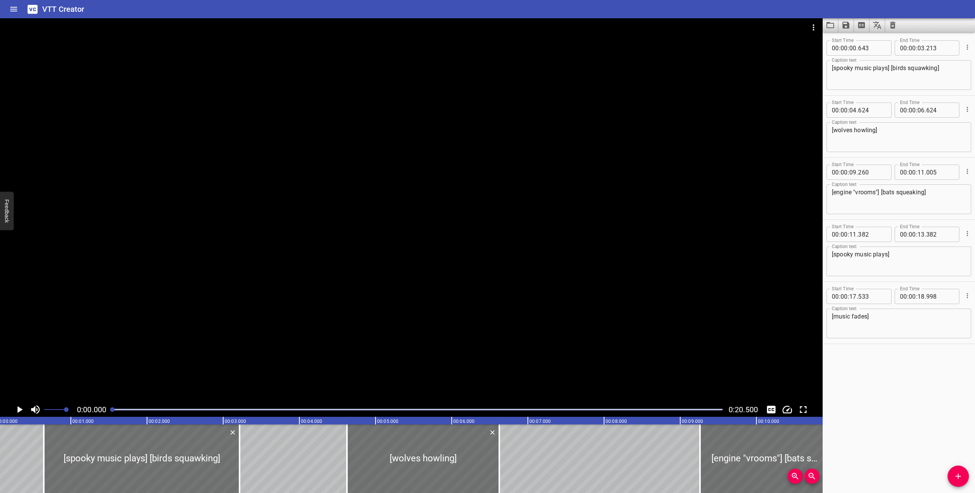
scroll to position [0, 0]
click at [17, 408] on icon "Play/Pause" at bounding box center [19, 409] width 11 height 11
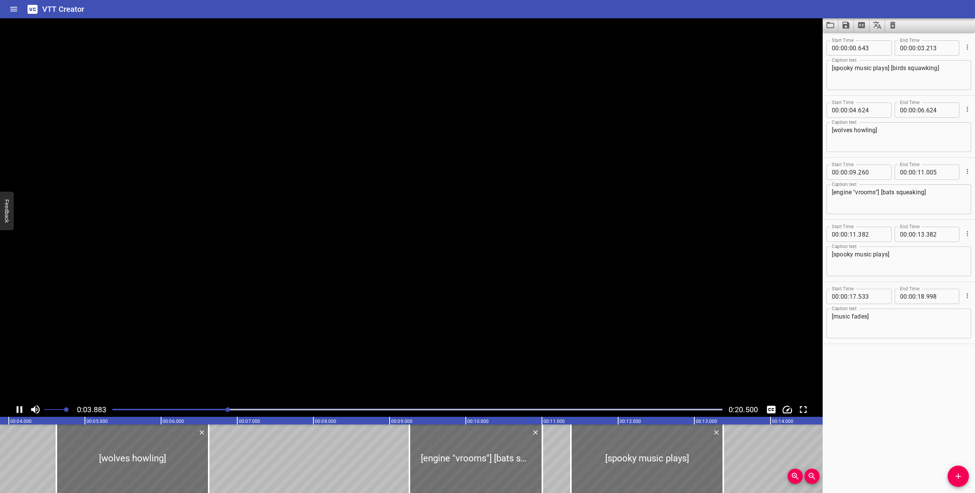
click at [17, 408] on icon "Play/Pause" at bounding box center [20, 409] width 6 height 7
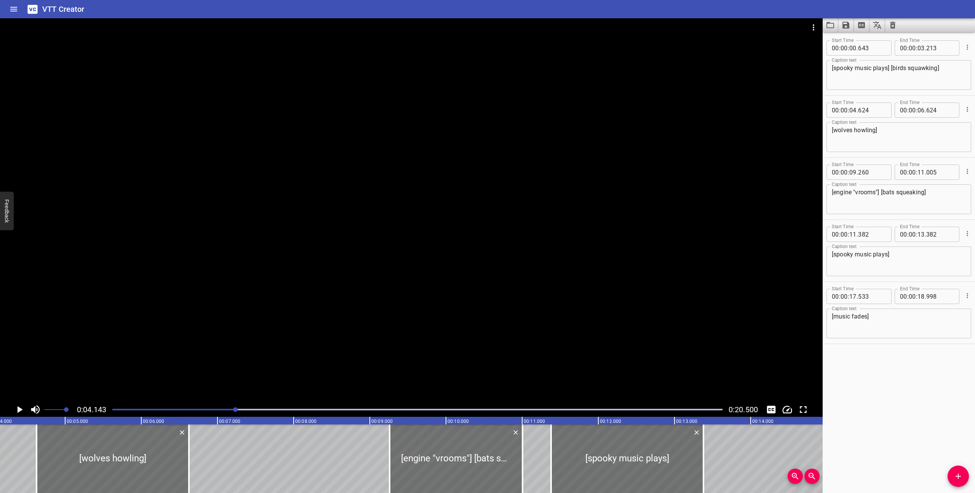
click at [110, 410] on div at bounding box center [417, 409] width 619 height 11
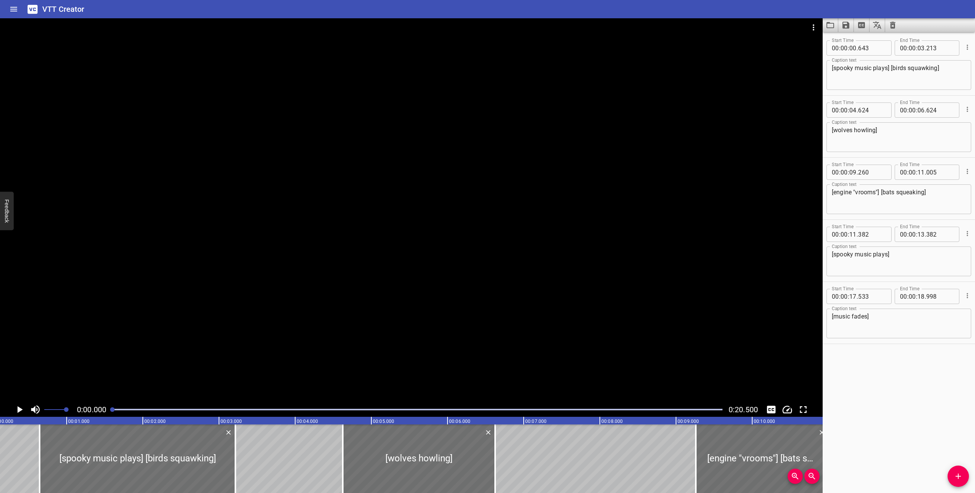
scroll to position [0, 0]
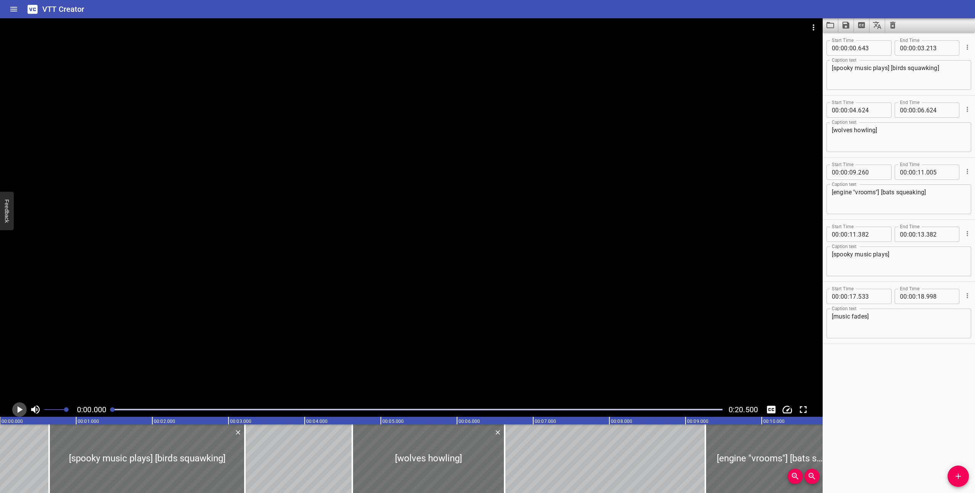
click at [21, 407] on icon "Play/Pause" at bounding box center [19, 409] width 11 height 11
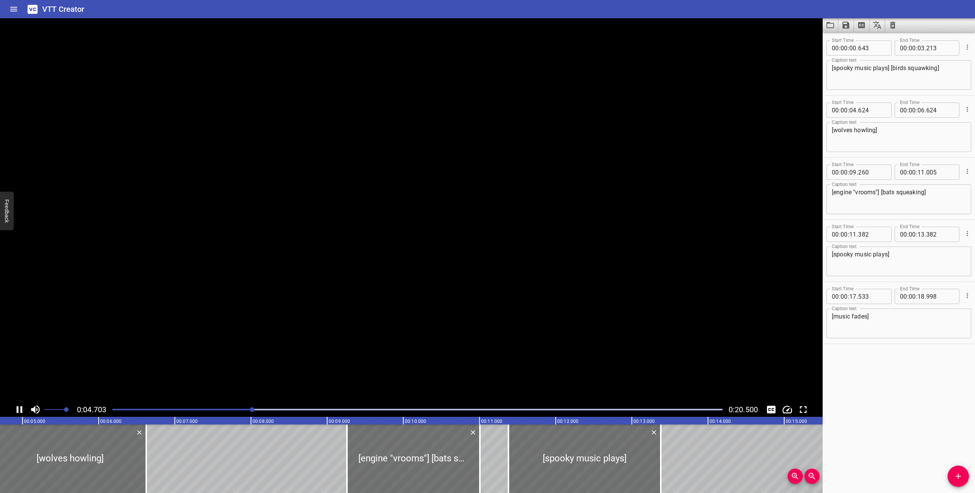
click at [21, 407] on icon "Play/Pause" at bounding box center [20, 409] width 6 height 7
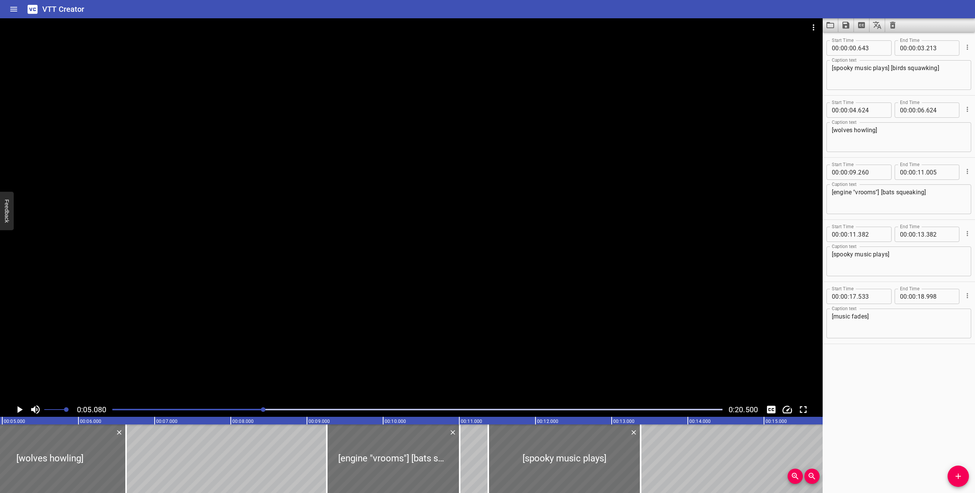
scroll to position [0, 387]
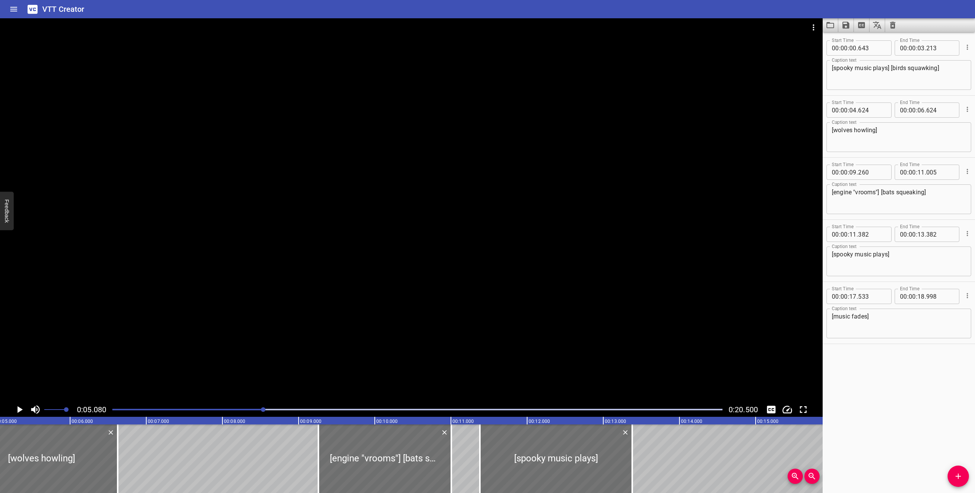
click at [831, 132] on div "[wolves howling] Caption text" at bounding box center [898, 137] width 145 height 30
click at [836, 130] on textarea "[wolves howling]" at bounding box center [899, 137] width 134 height 22
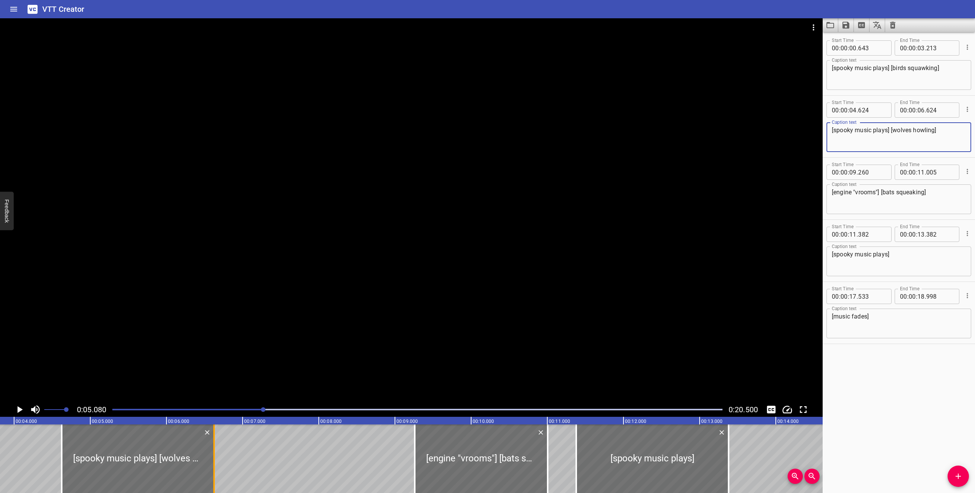
scroll to position [0, 290]
type textarea "[spooky music plays] [wolves howling]"
drag, startPoint x: 216, startPoint y: 471, endPoint x: 245, endPoint y: 460, distance: 30.8
click at [245, 460] on div at bounding box center [243, 458] width 8 height 69
type input "07"
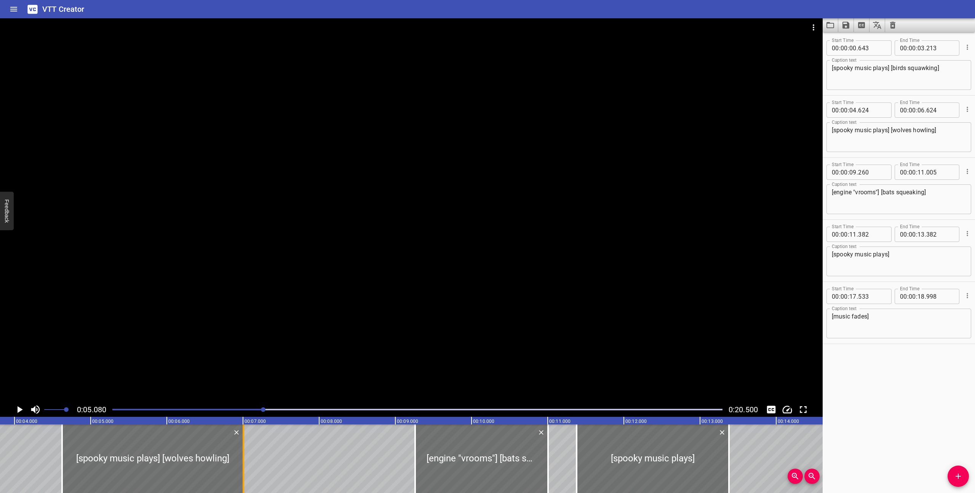
type input "004"
click at [111, 410] on div at bounding box center [417, 409] width 619 height 11
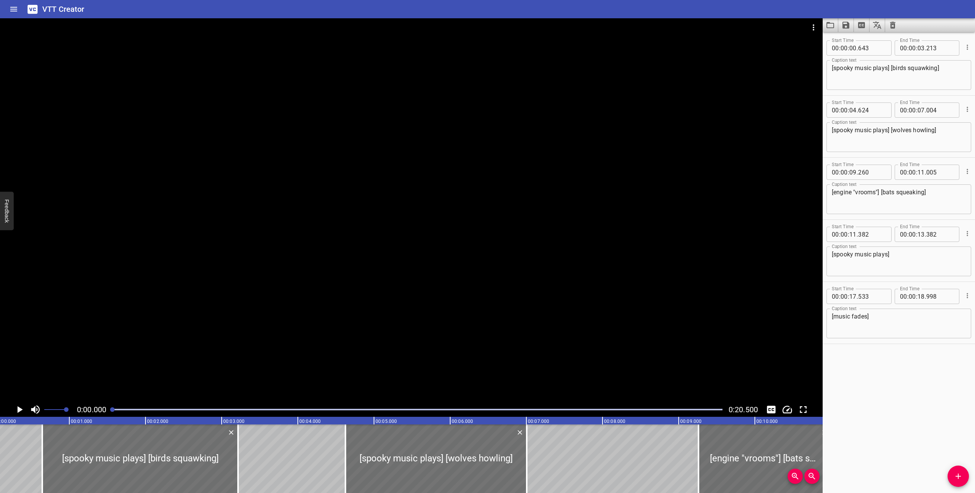
scroll to position [0, 0]
click at [20, 411] on icon "Play/Pause" at bounding box center [19, 409] width 11 height 11
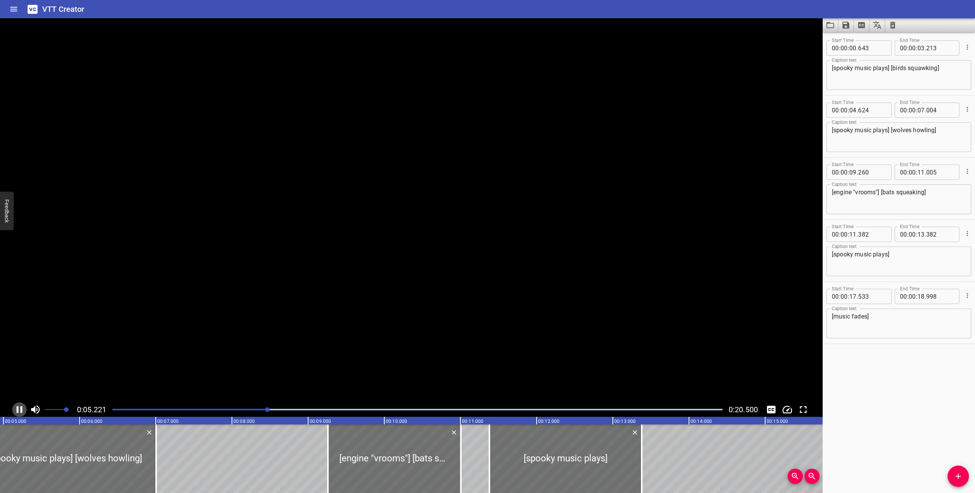
click at [20, 411] on icon "Play/Pause" at bounding box center [19, 409] width 11 height 11
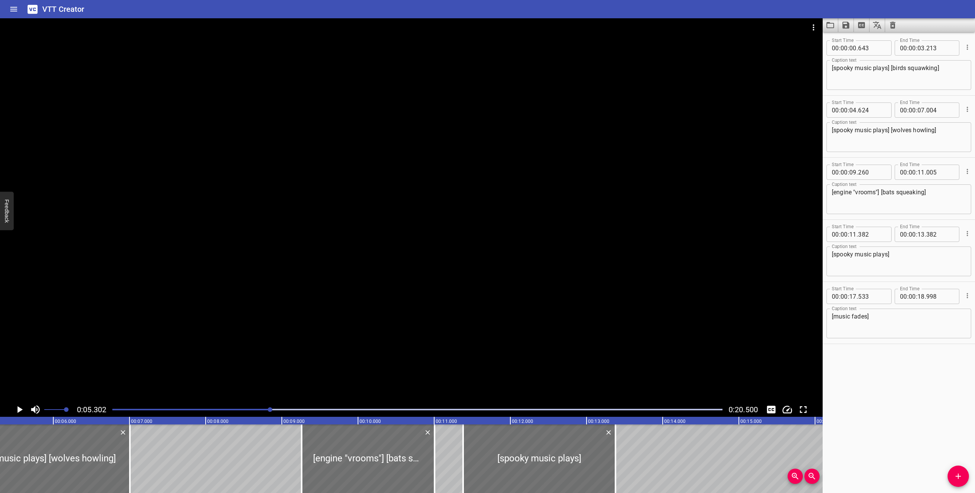
click at [20, 411] on icon "Play/Pause" at bounding box center [19, 409] width 11 height 11
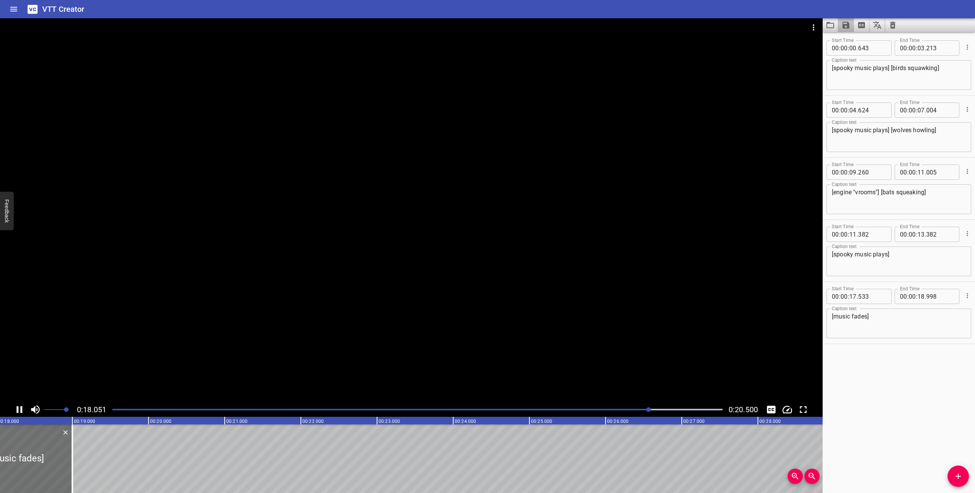
click at [843, 23] on icon "Save captions to file" at bounding box center [845, 25] width 9 height 9
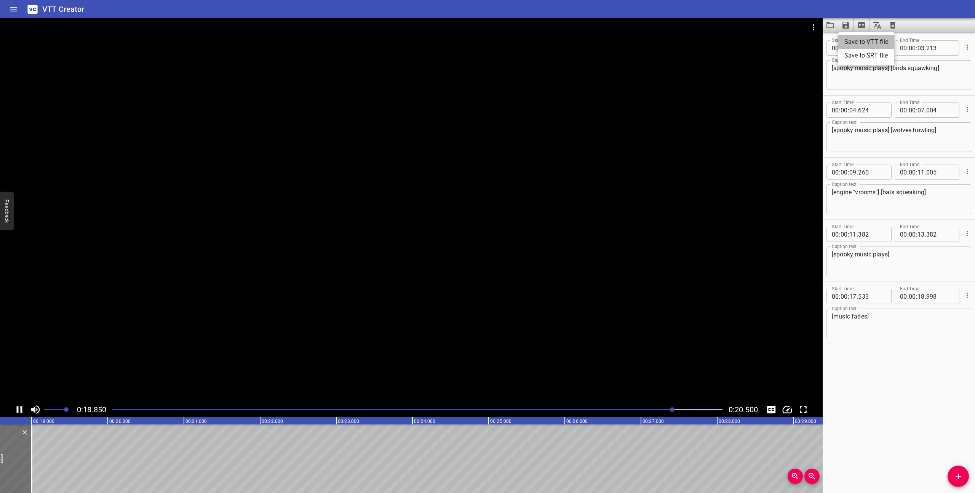
click at [863, 39] on li "Save to VTT file" at bounding box center [866, 42] width 56 height 14
